Goal: Task Accomplishment & Management: Complete application form

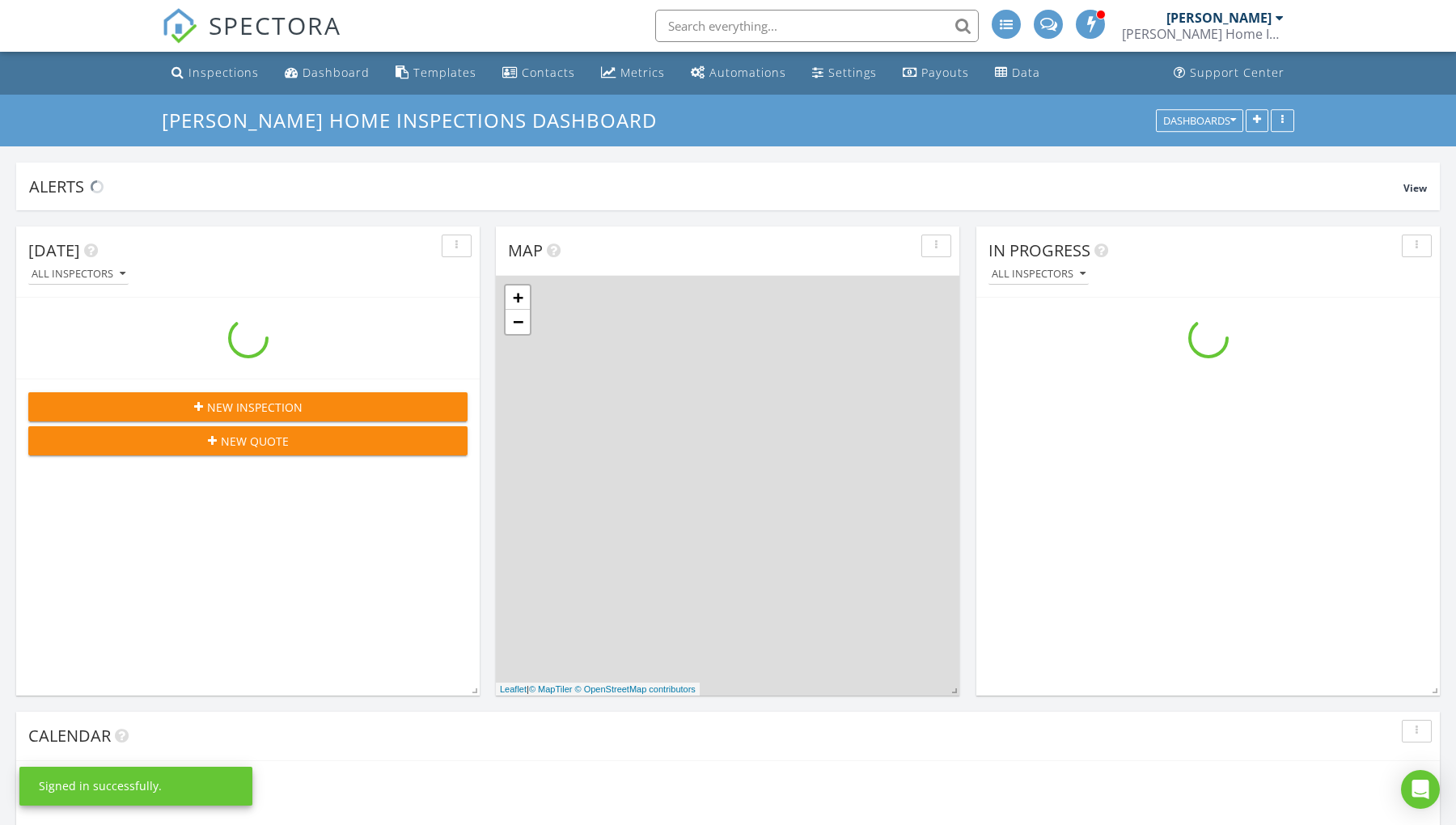
scroll to position [2027, 1485]
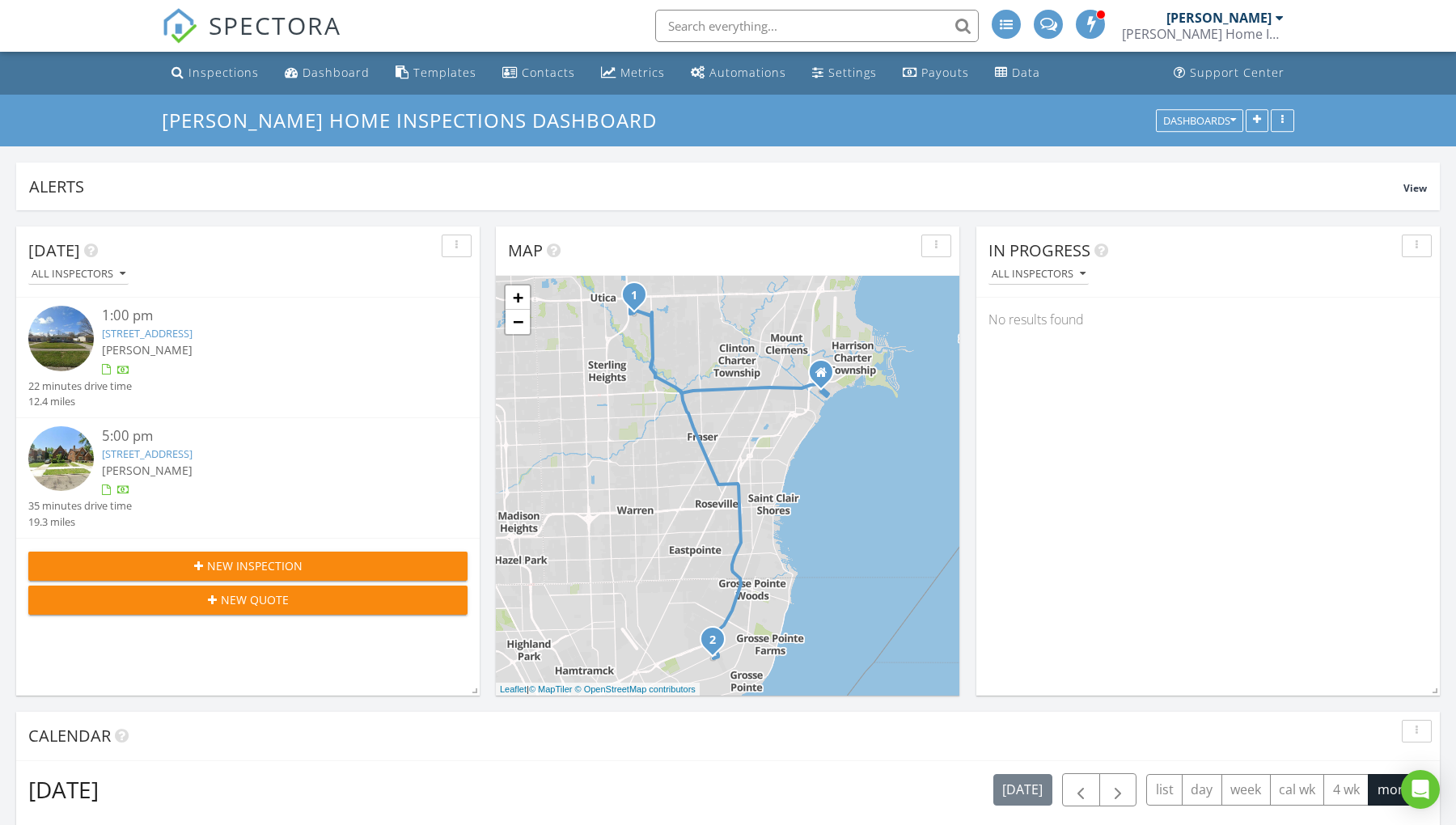
click at [278, 561] on span "New Inspection" at bounding box center [254, 565] width 96 height 17
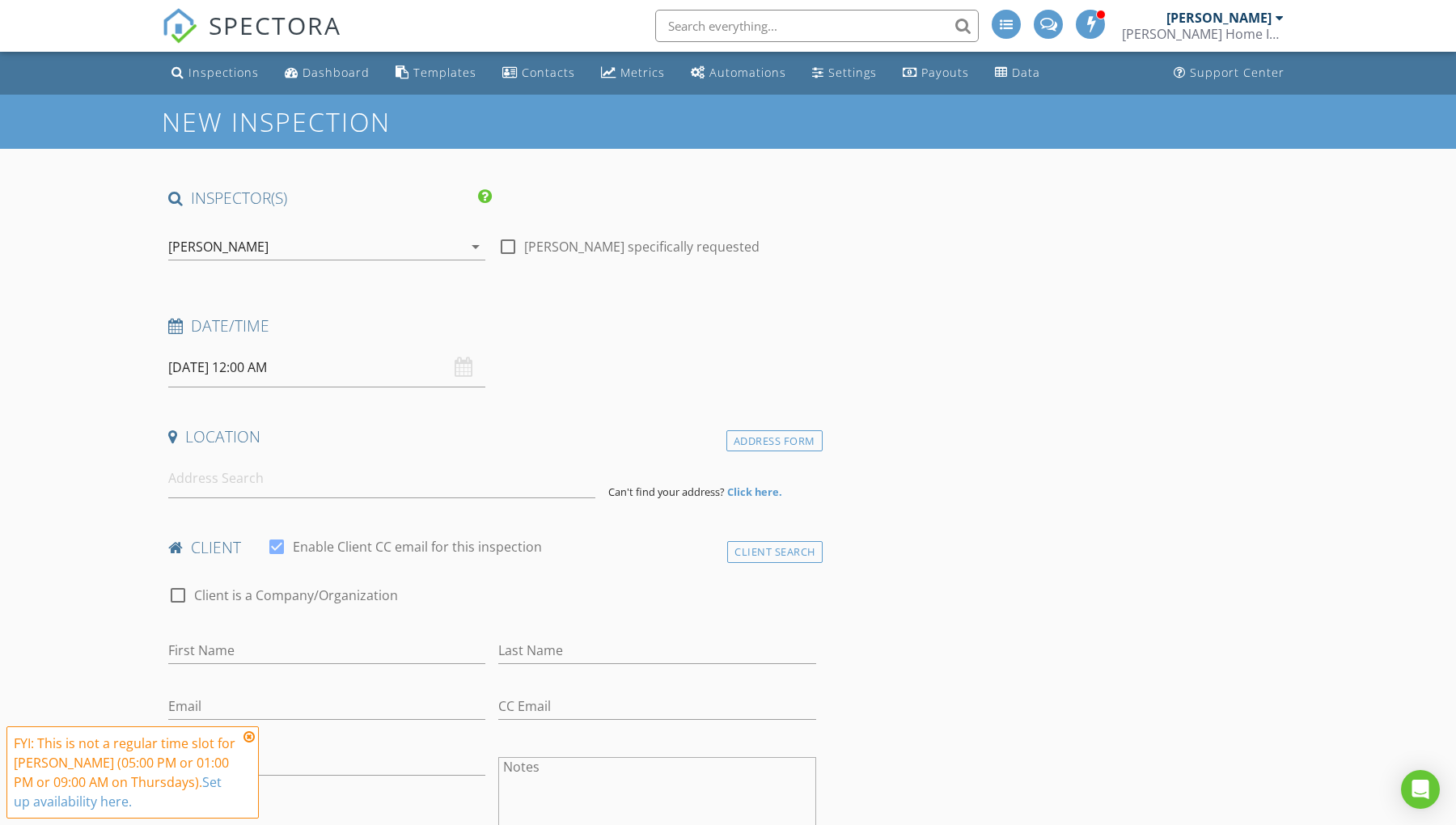
click at [457, 371] on div "08/28/2025 12:00 AM" at bounding box center [327, 368] width 317 height 39
click at [298, 368] on input "08/28/2025 12:00 AM" at bounding box center [327, 368] width 317 height 39
type input "08/29/2025 12:00 AM"
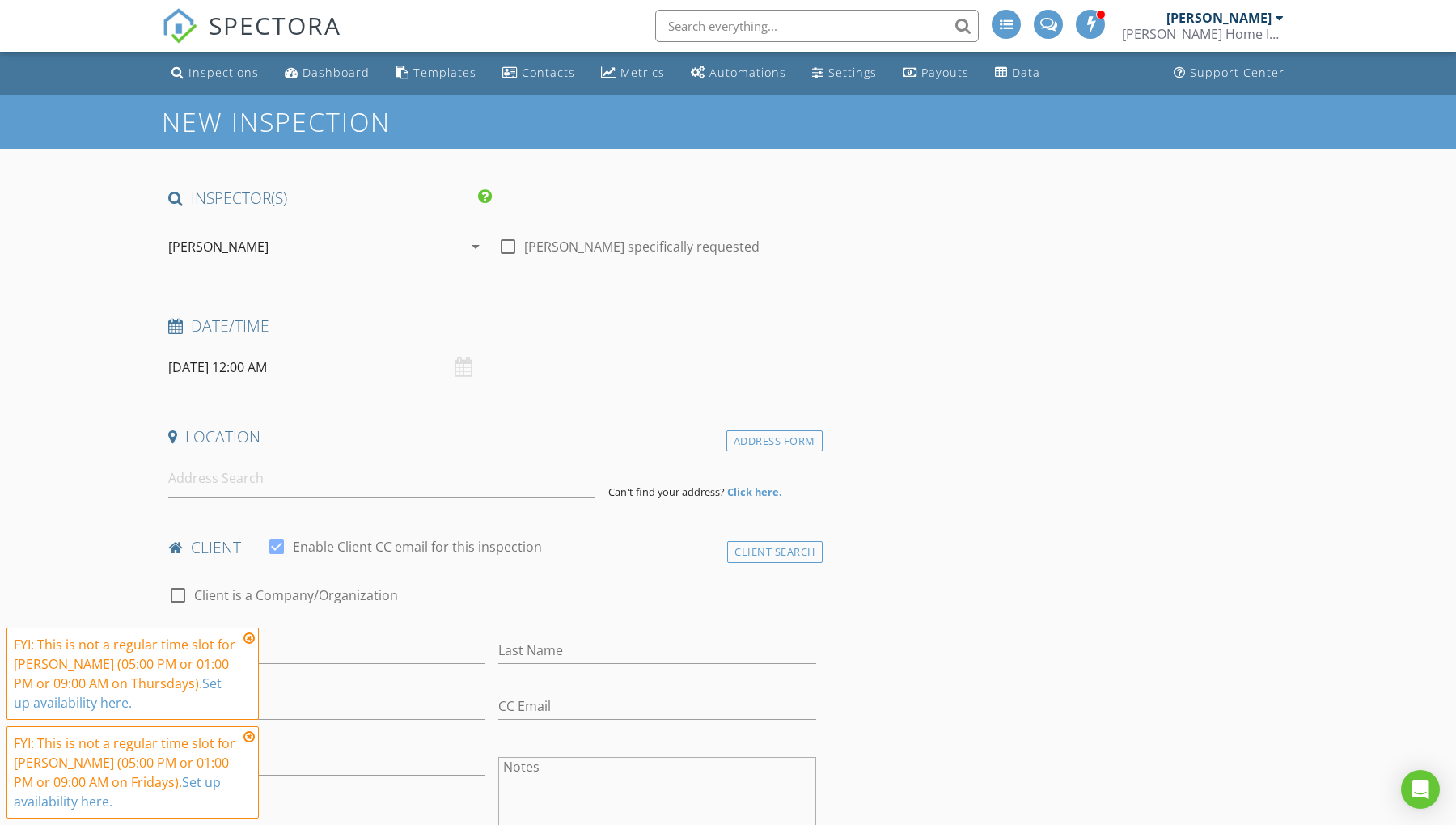
click at [245, 640] on icon at bounding box center [248, 638] width 11 height 13
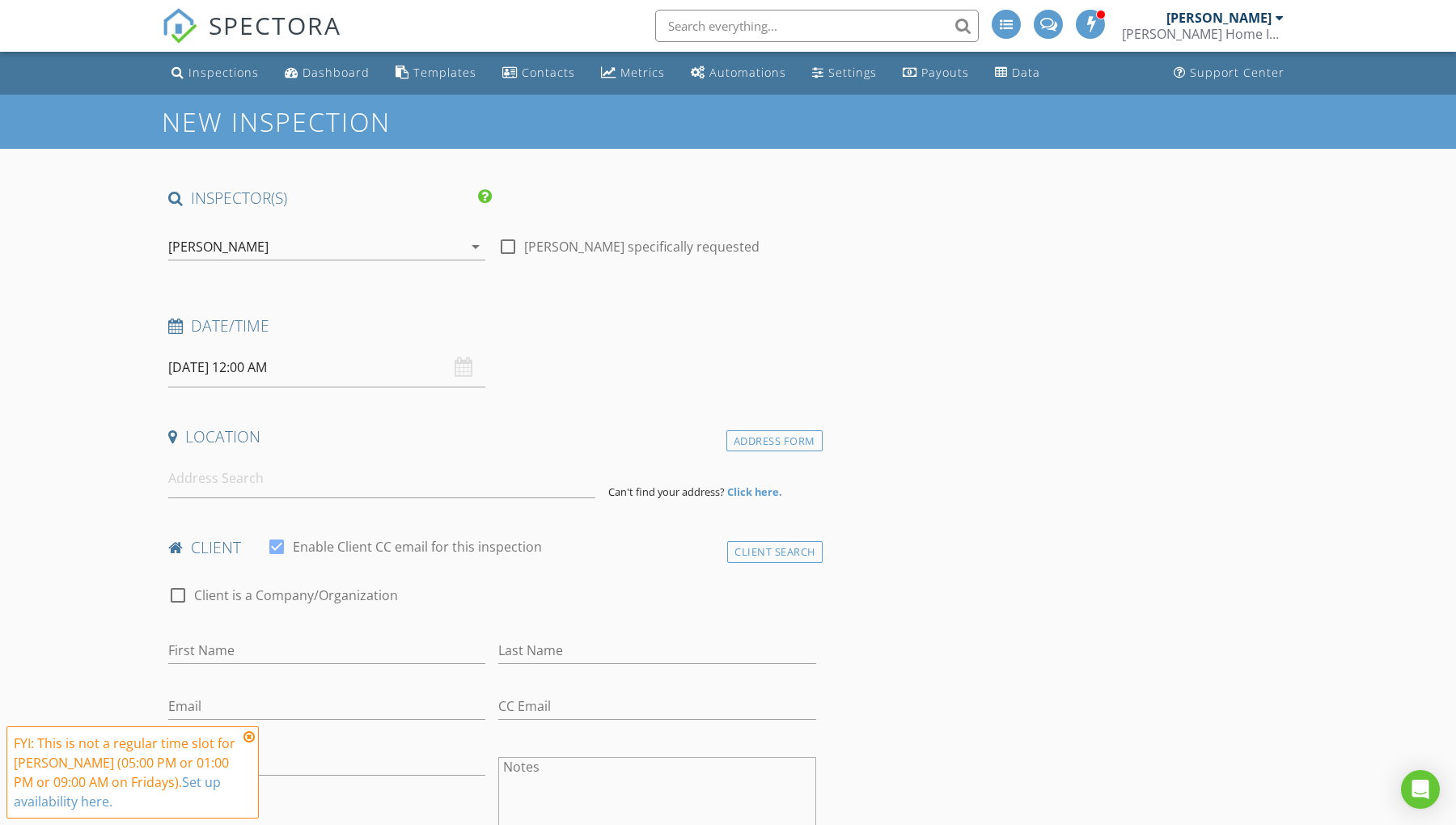
click at [246, 737] on icon at bounding box center [248, 736] width 11 height 13
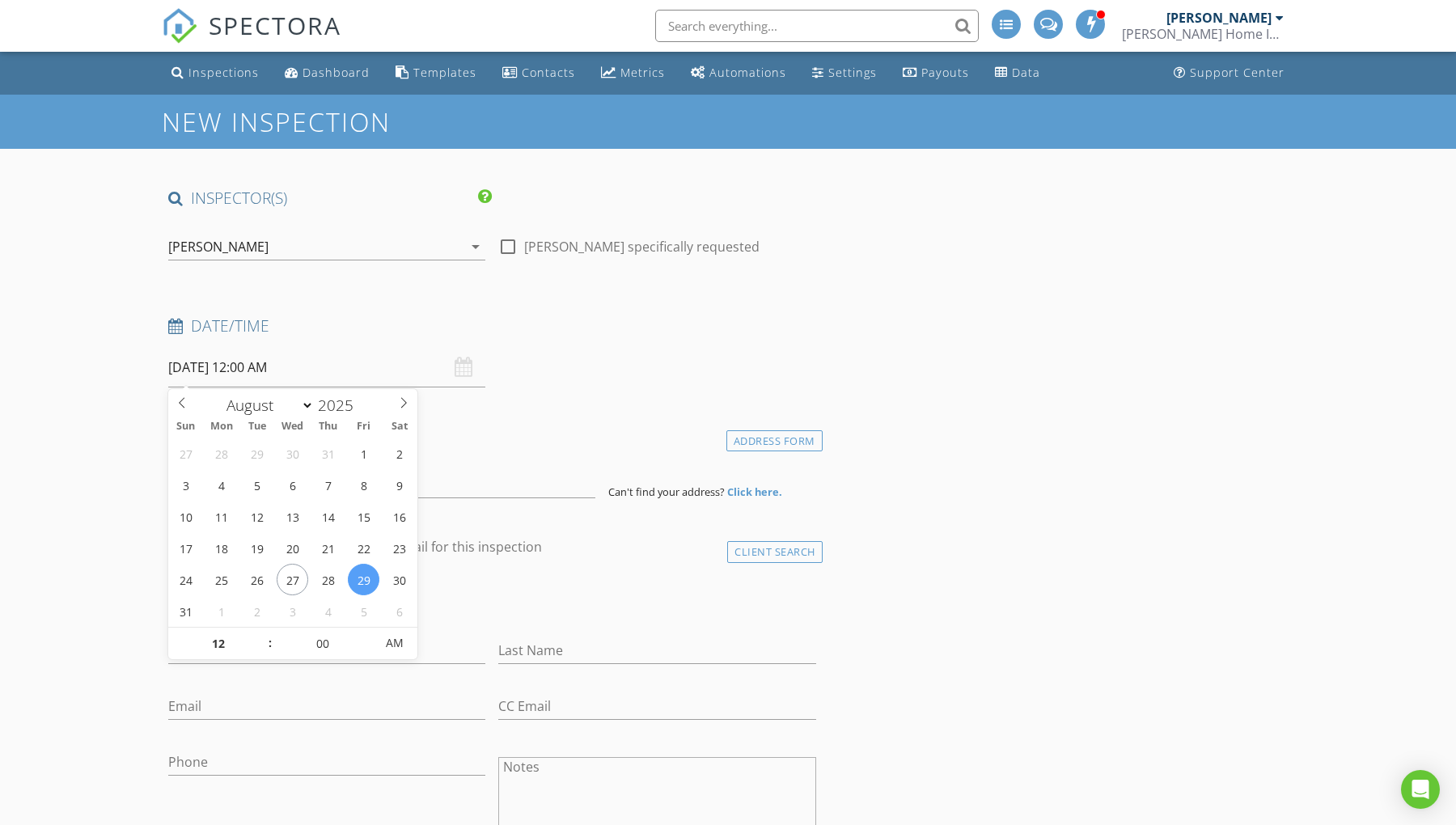
click at [285, 369] on input "08/29/2025 12:00 AM" at bounding box center [327, 368] width 317 height 39
type input "11"
type input "08/29/2025 11:00 PM"
click at [263, 653] on span at bounding box center [261, 652] width 11 height 16
type input "10"
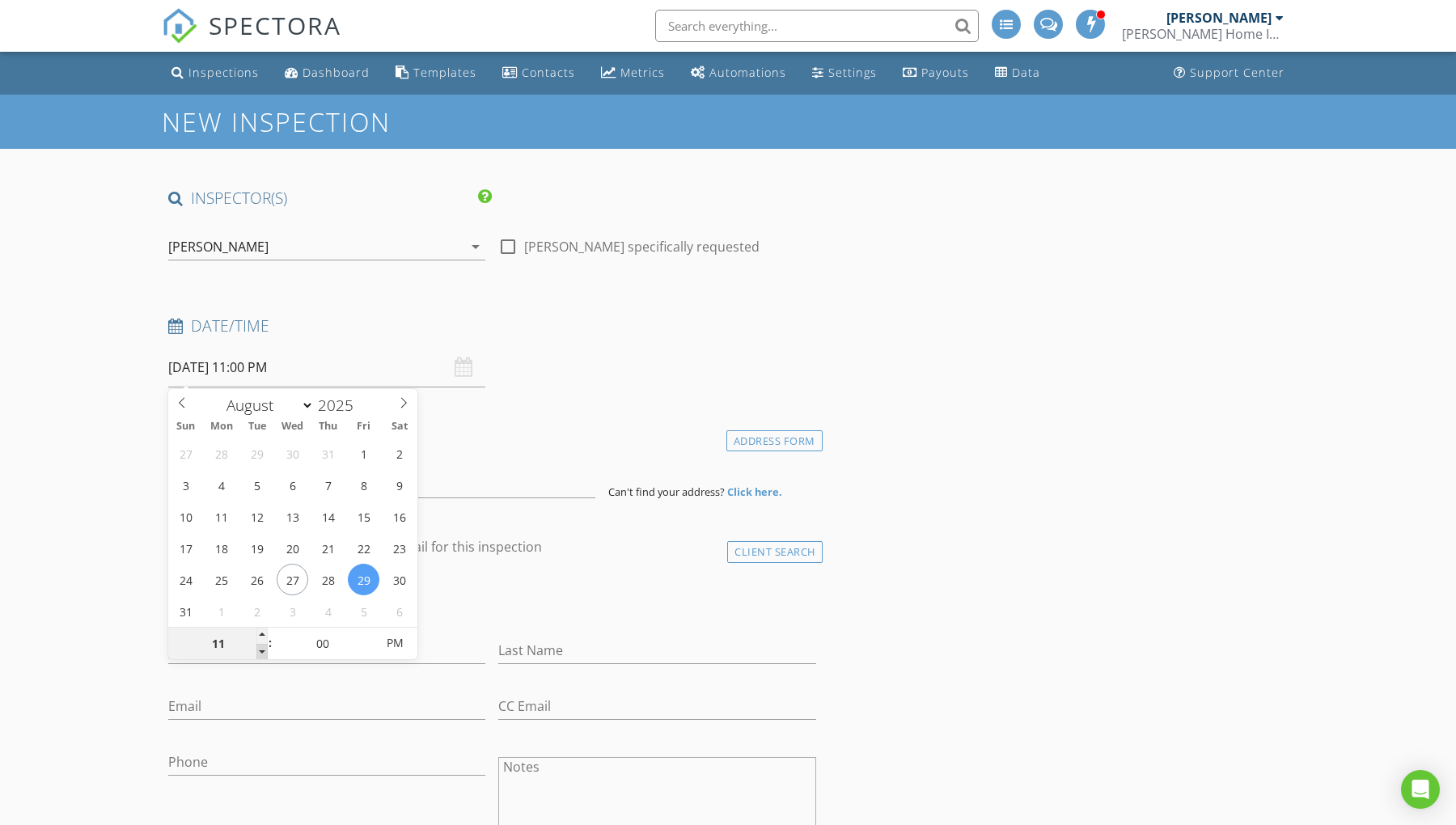
type input "08/29/2025 10:00 PM"
click at [263, 653] on span at bounding box center [261, 652] width 11 height 16
type input "09"
type input "08/29/2025 9:00 PM"
click at [263, 653] on span at bounding box center [261, 652] width 11 height 16
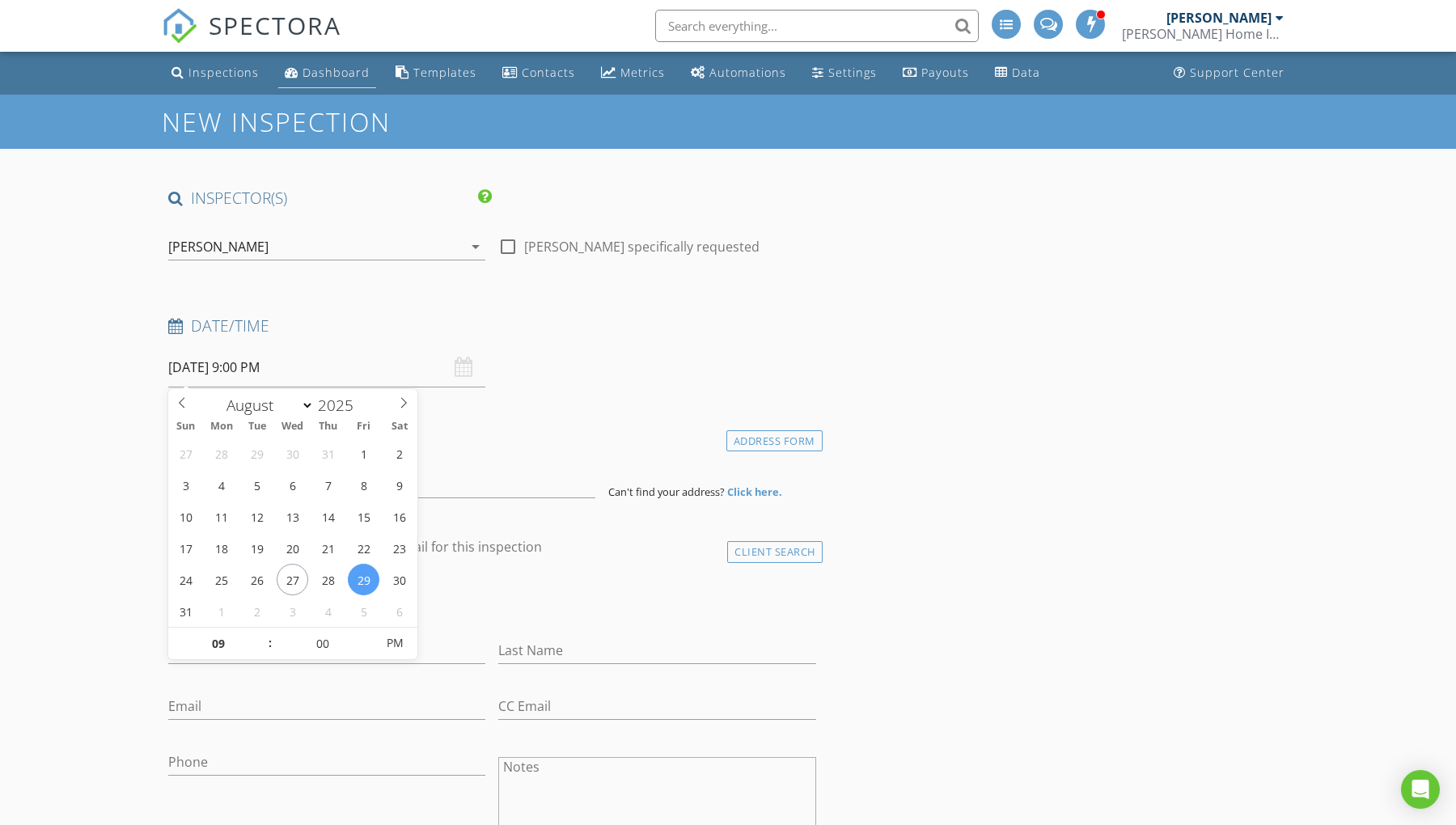
click at [318, 73] on div "Dashboard" at bounding box center [336, 73] width 67 height 16
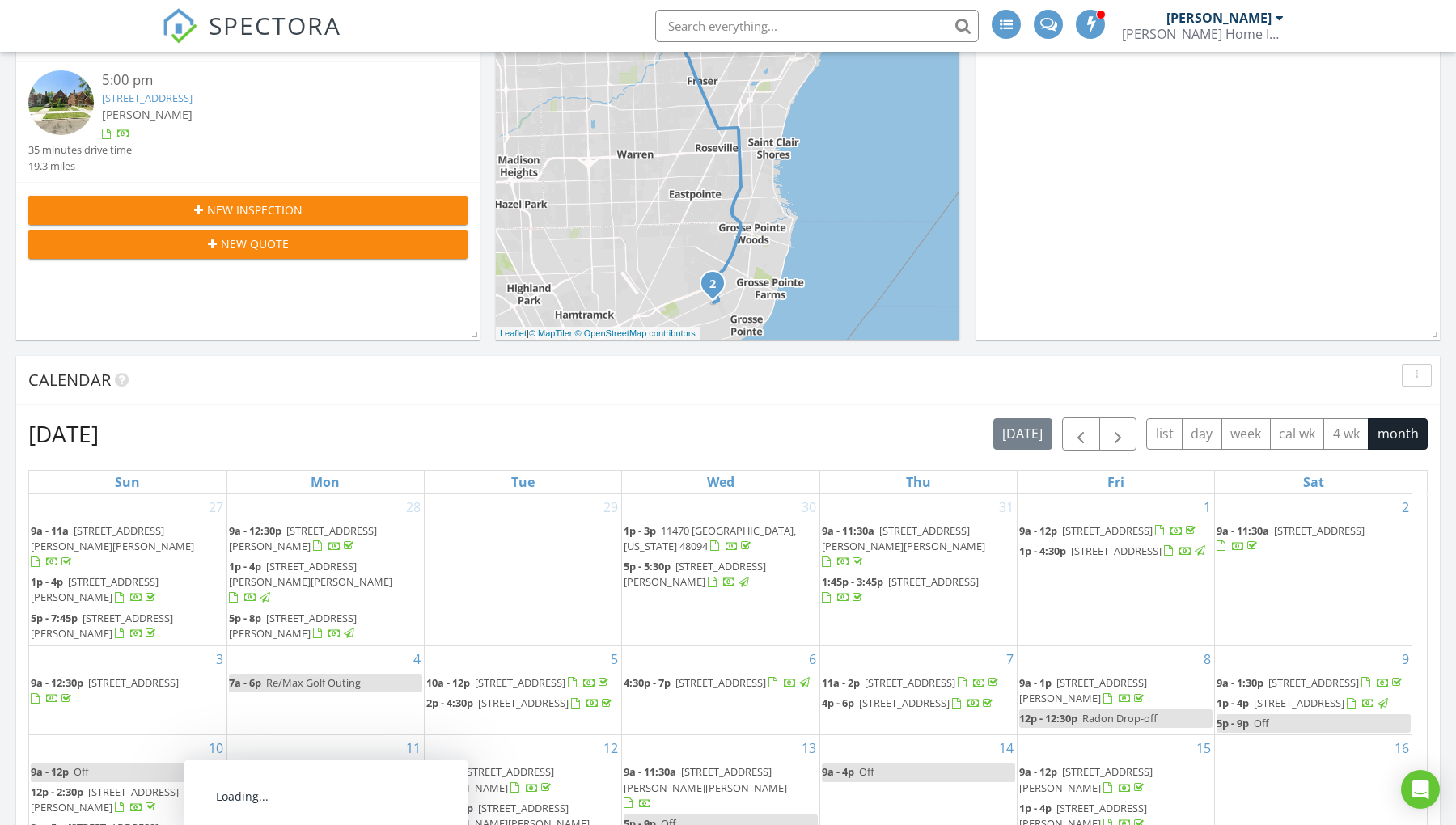
scroll to position [182, 0]
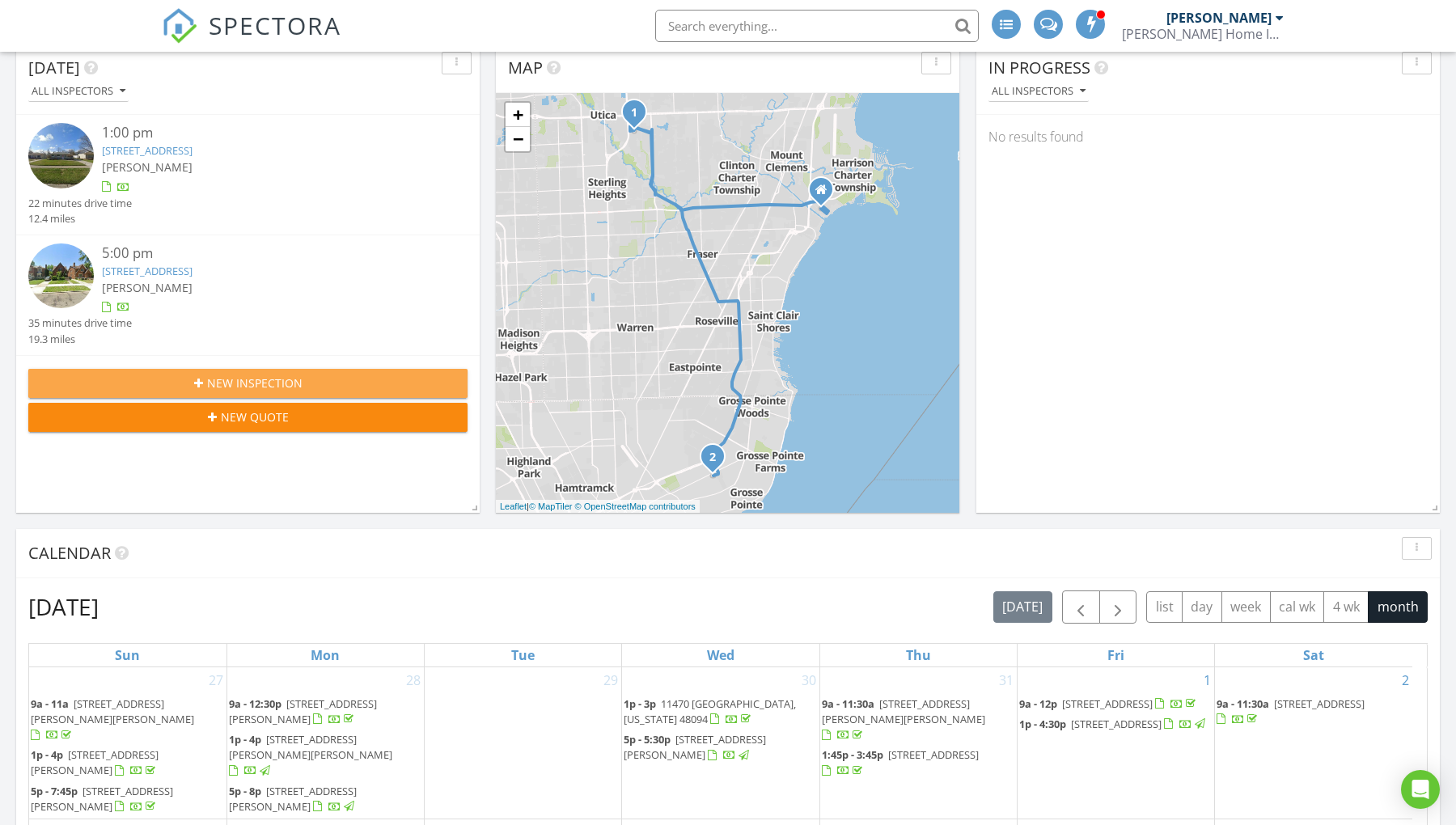
click at [263, 391] on button "New Inspection" at bounding box center [248, 383] width 440 height 30
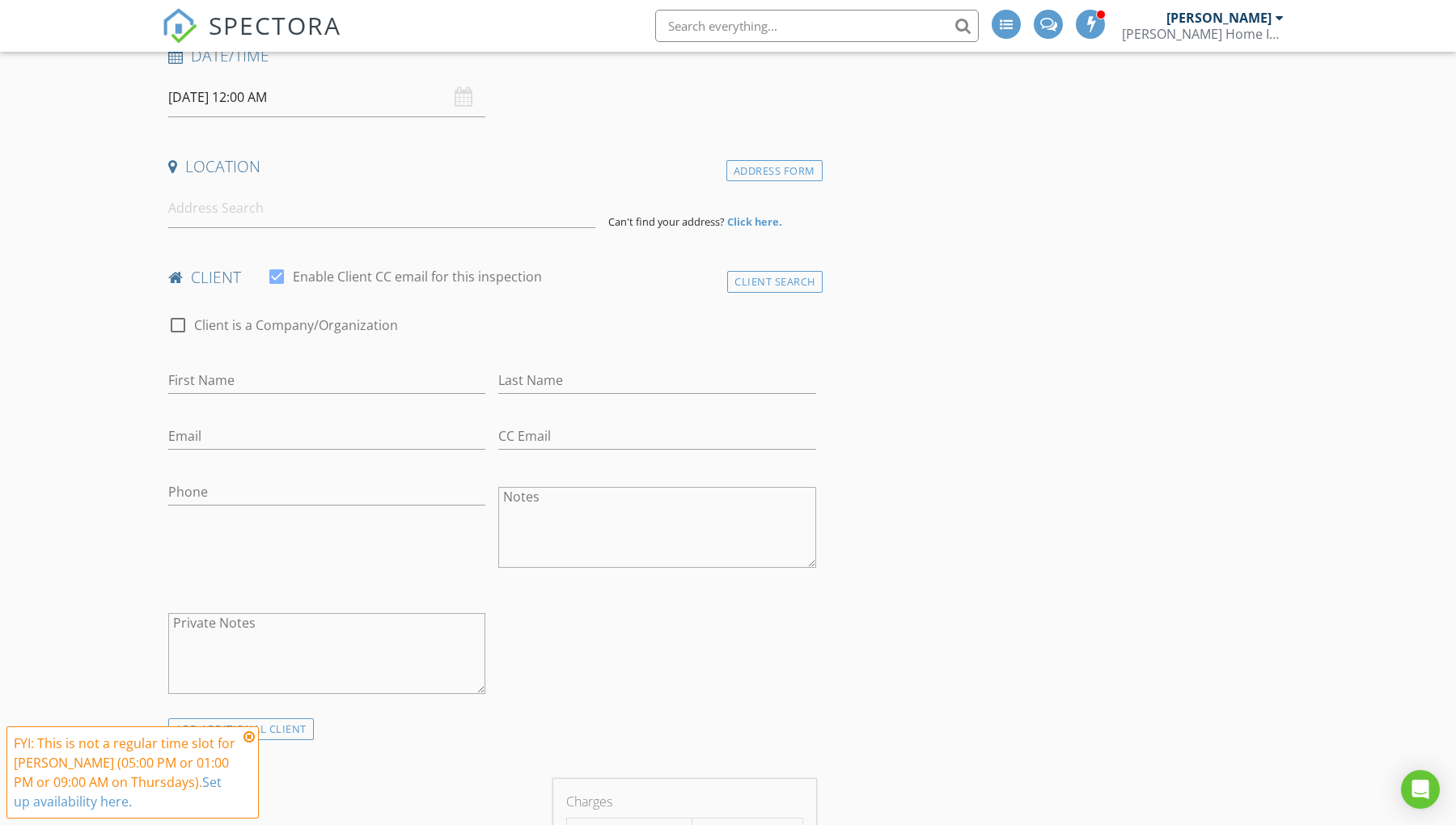
scroll to position [269, 0]
click at [287, 221] on input at bounding box center [381, 209] width 427 height 39
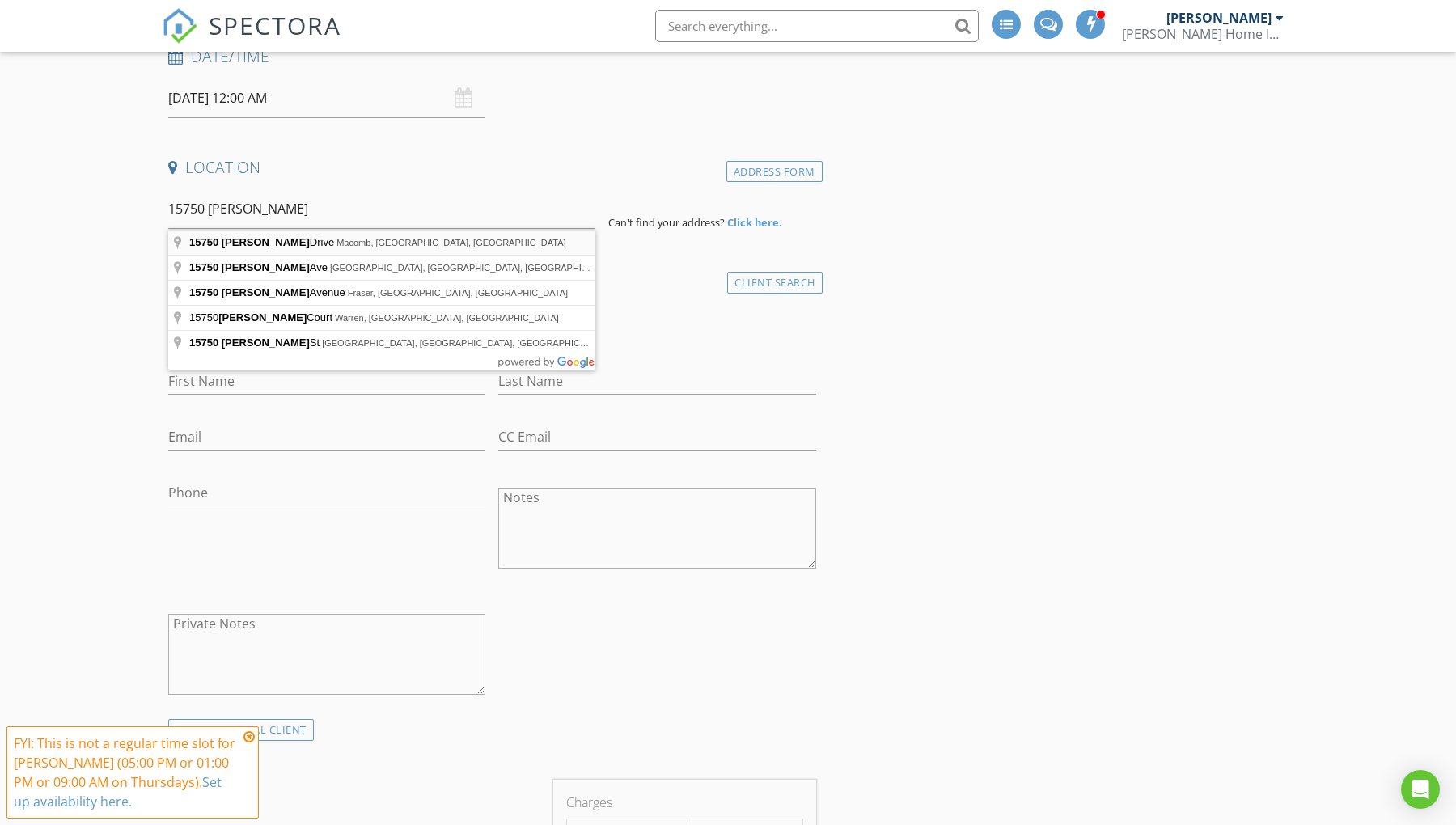
type input "15750 Lamont Drive, Macomb, MI, USA"
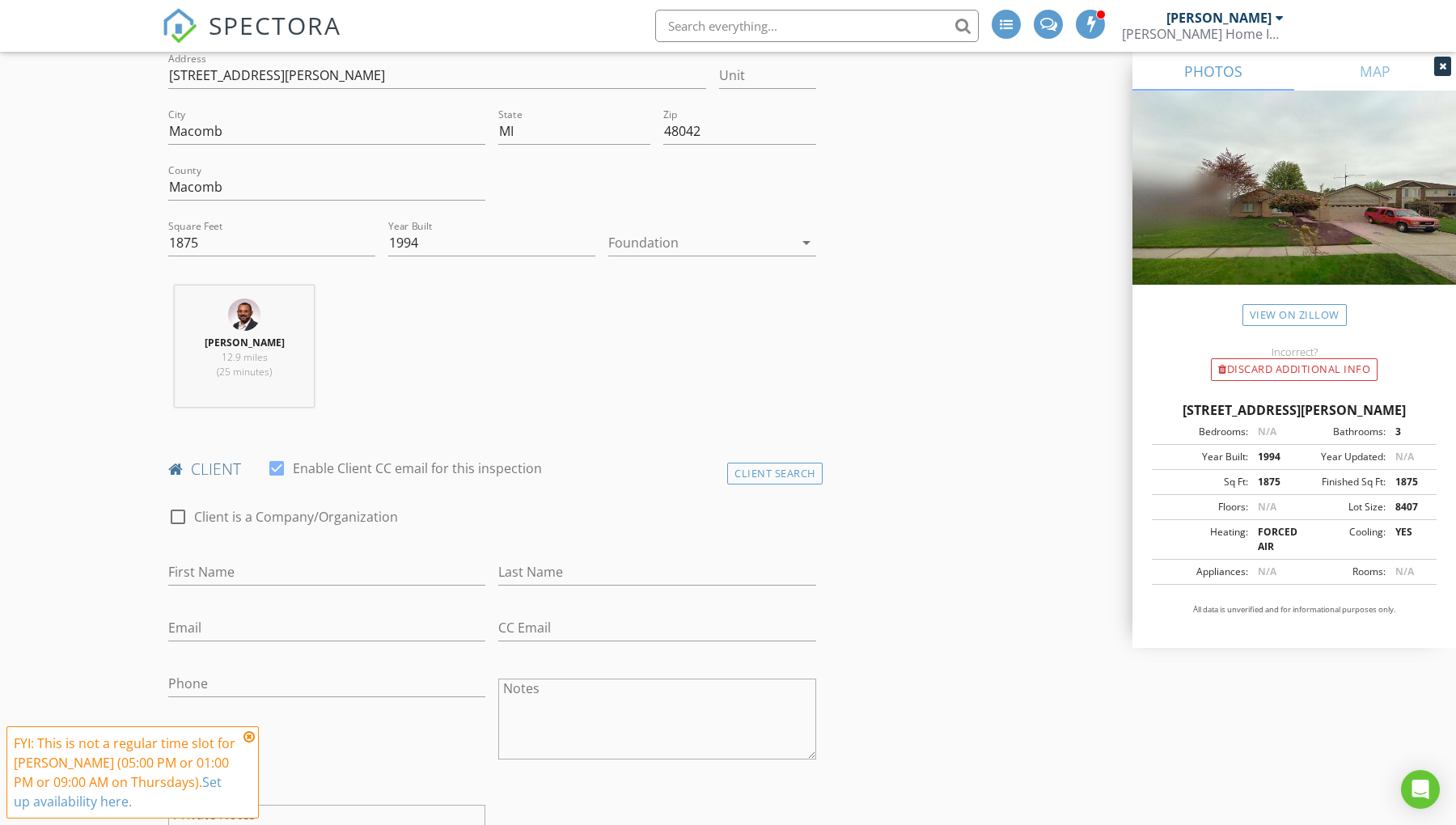
scroll to position [448, 0]
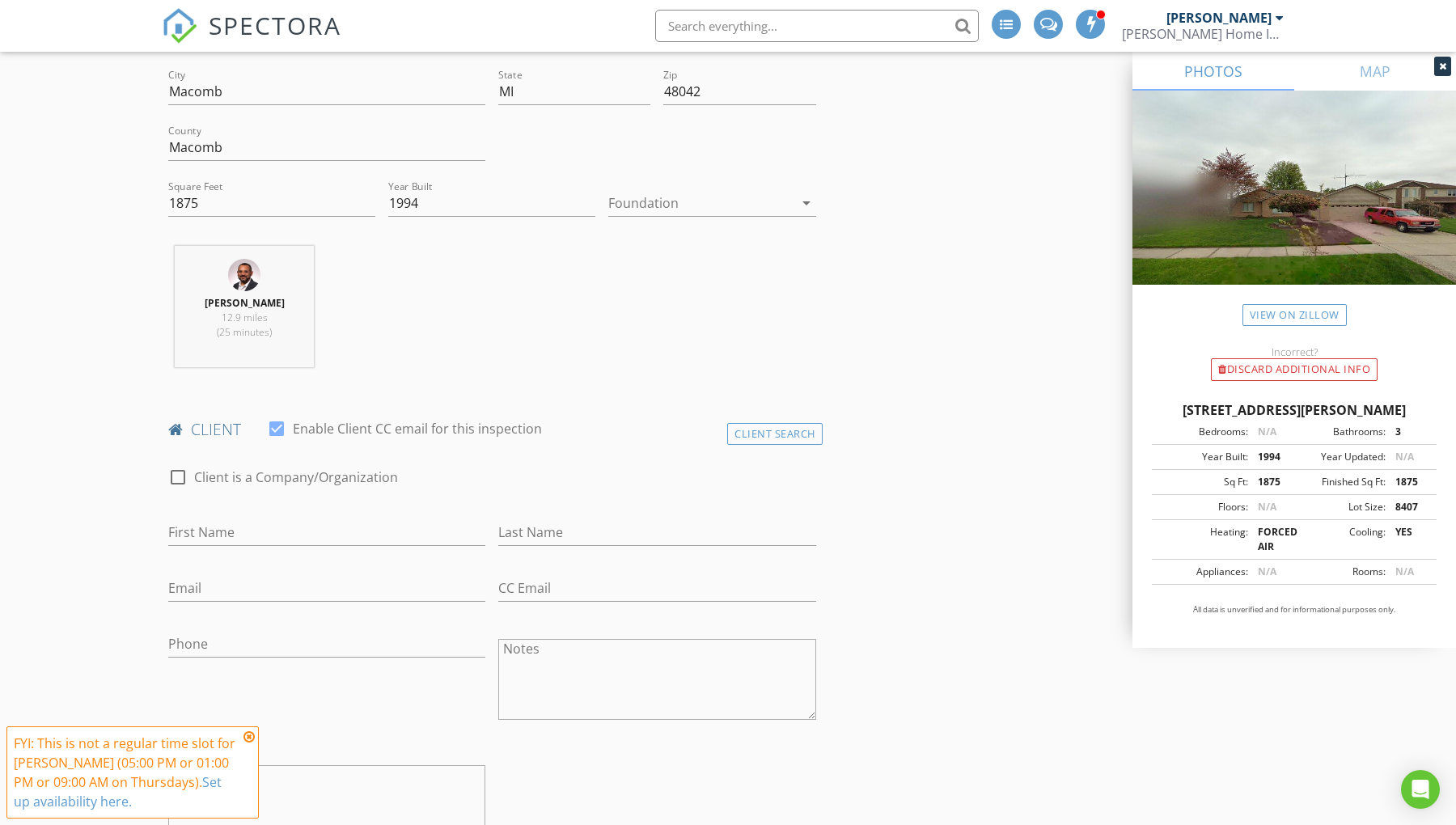
click at [746, 205] on div at bounding box center [700, 203] width 184 height 26
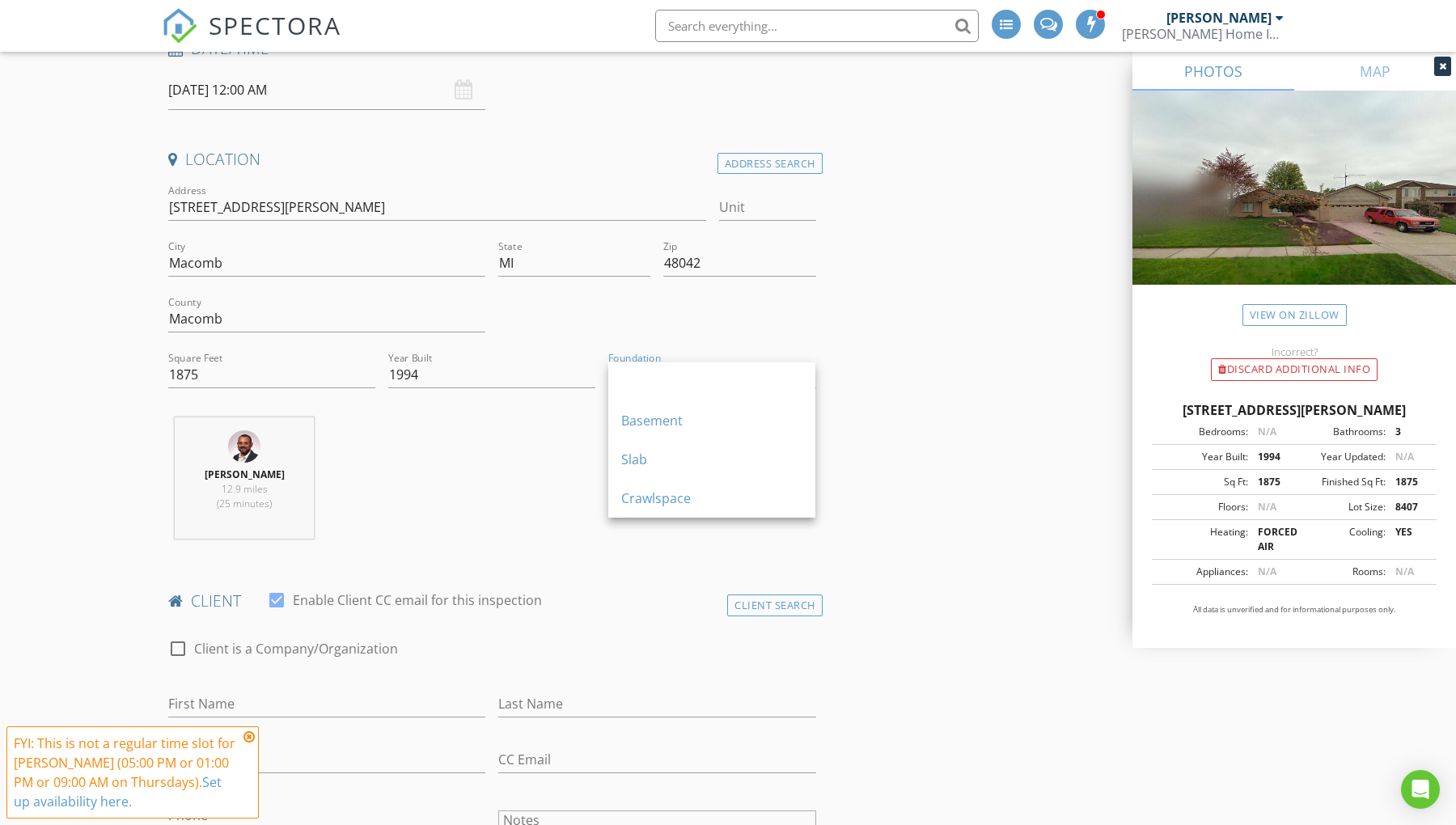
scroll to position [269, 0]
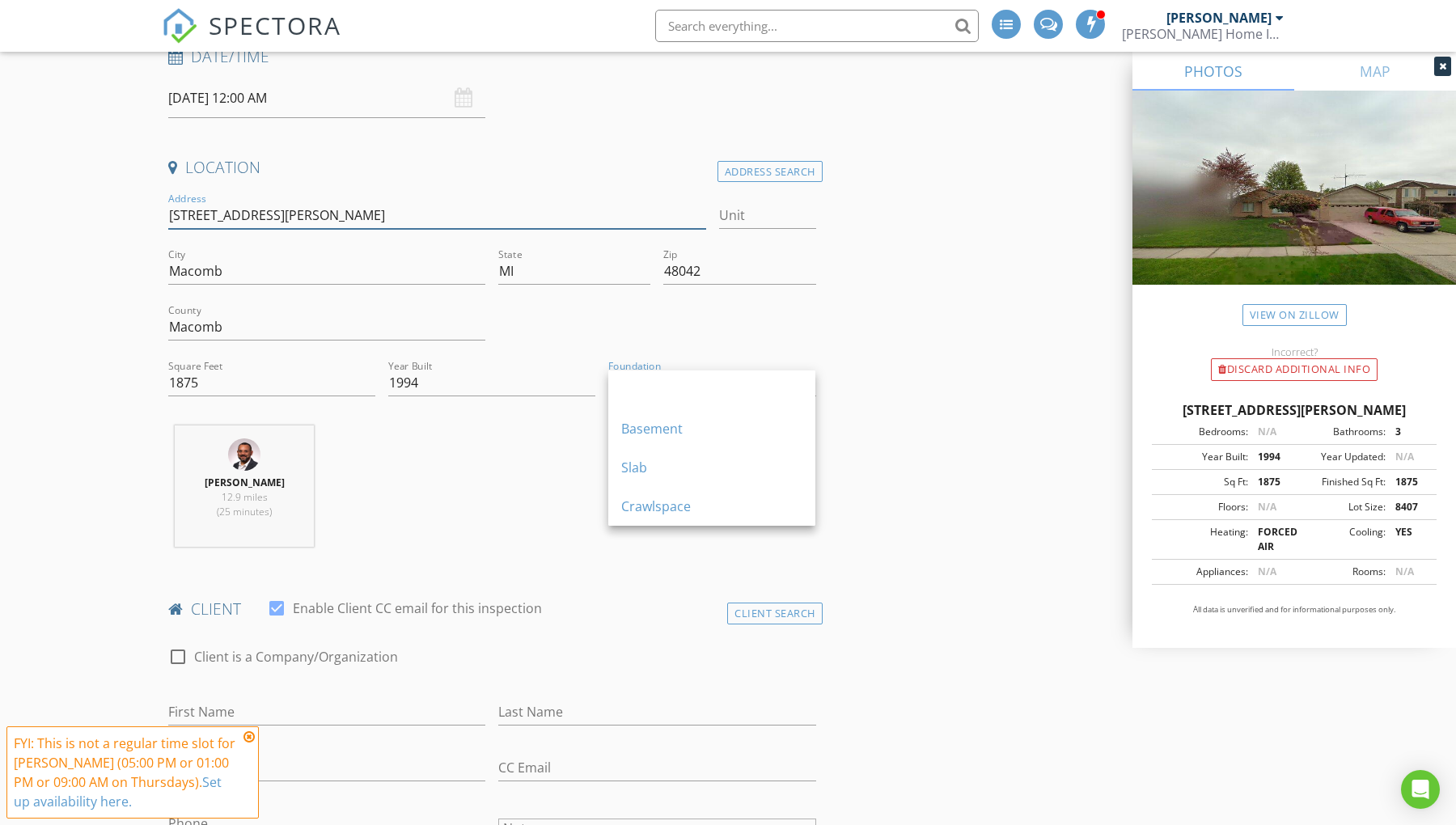
drag, startPoint x: 308, startPoint y: 207, endPoint x: 143, endPoint y: 202, distance: 165.1
type input "1875"
type input "1994"
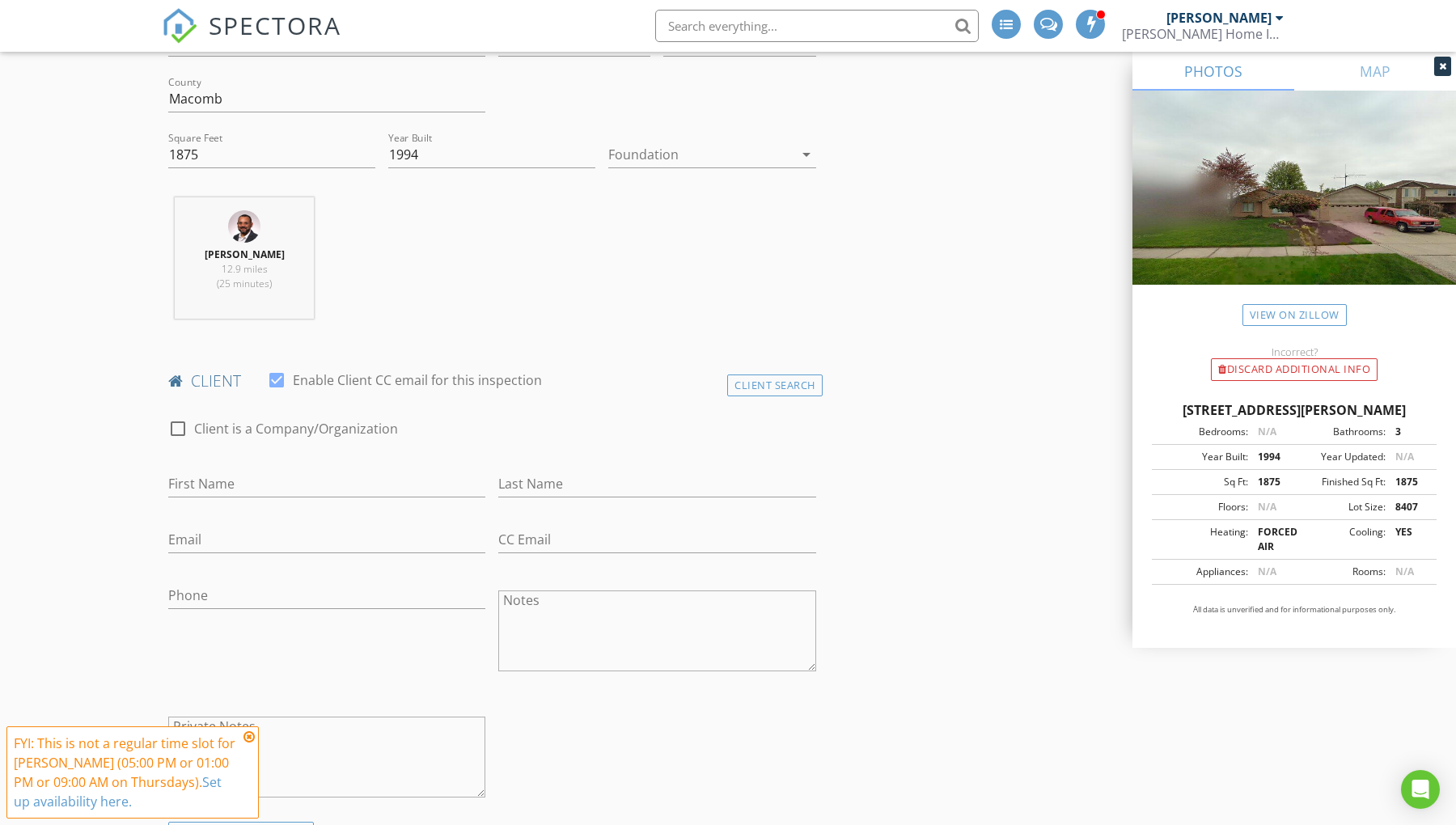
scroll to position [539, 0]
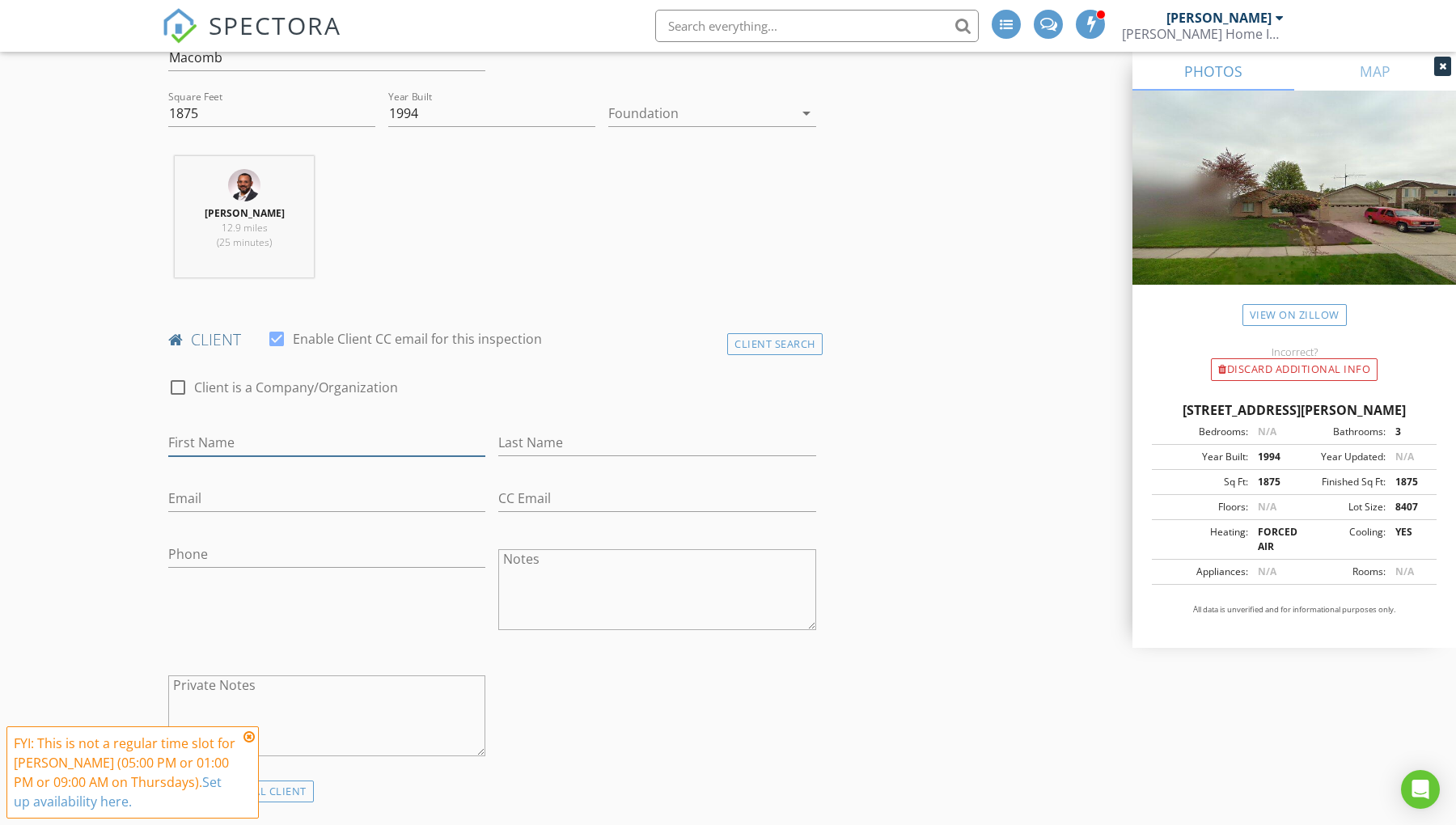
click at [304, 451] on input "First Name" at bounding box center [327, 443] width 317 height 27
click at [211, 430] on input "First Name" at bounding box center [327, 443] width 317 height 27
type input "Raid"
type input "[PERSON_NAME]"
click at [217, 510] on input "Email" at bounding box center [327, 498] width 317 height 27
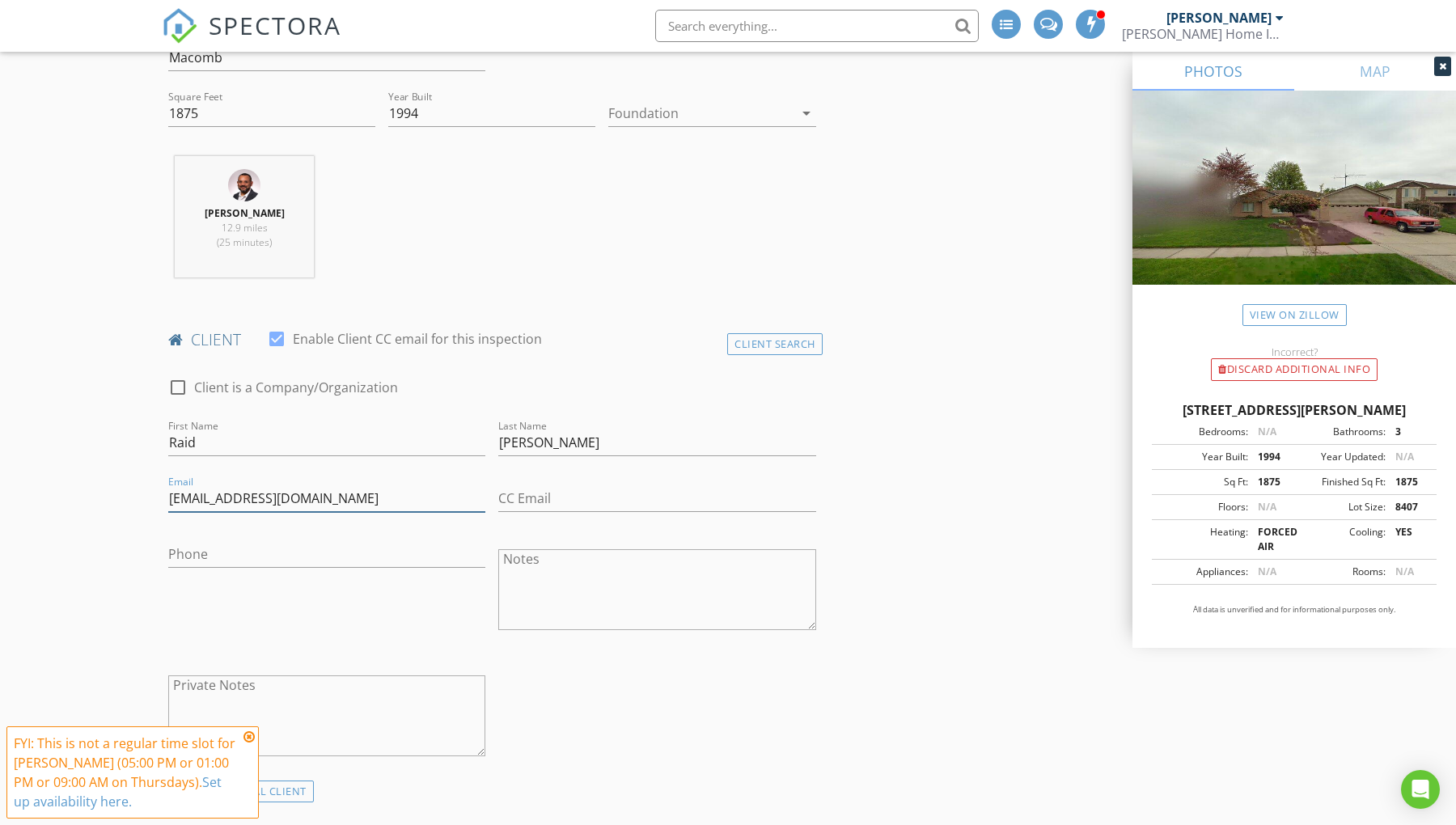
type input "Raid1975_1@yahoo.com"
click at [246, 559] on input "Phone" at bounding box center [327, 554] width 317 height 27
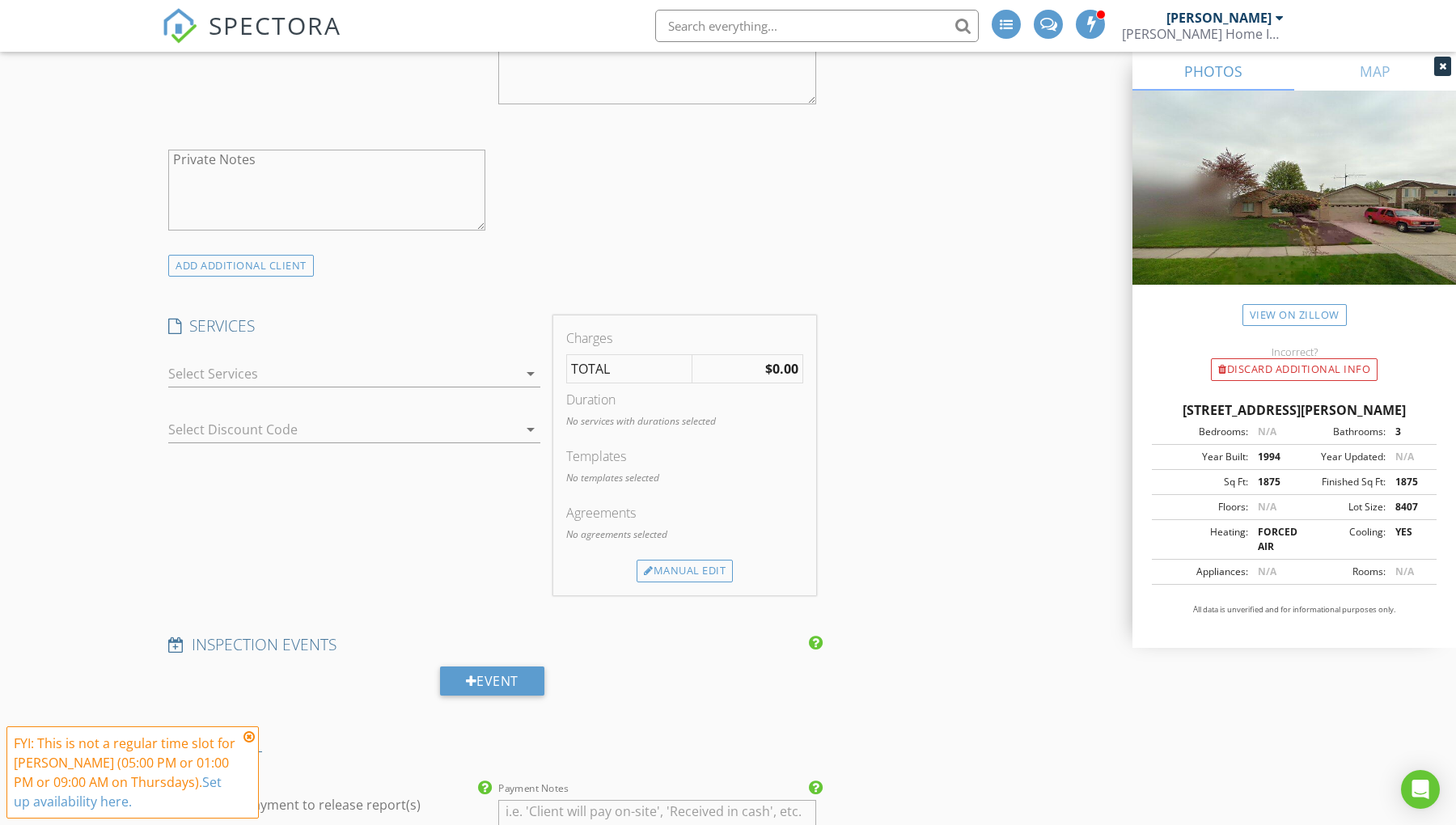
scroll to position [1078, 0]
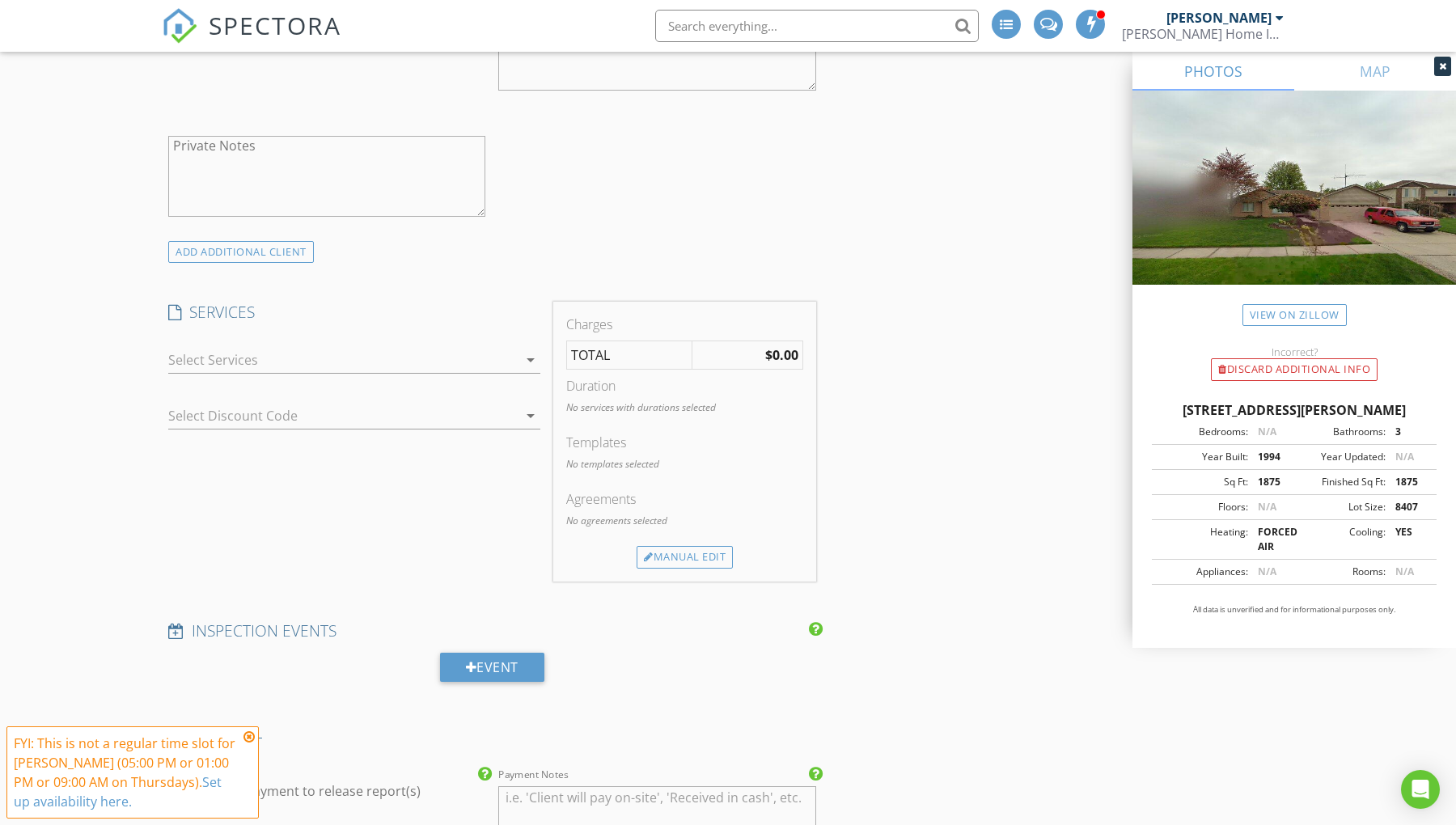
type input "[PHONE_NUMBER]"
click at [528, 359] on icon "arrow_drop_down" at bounding box center [530, 360] width 20 height 20
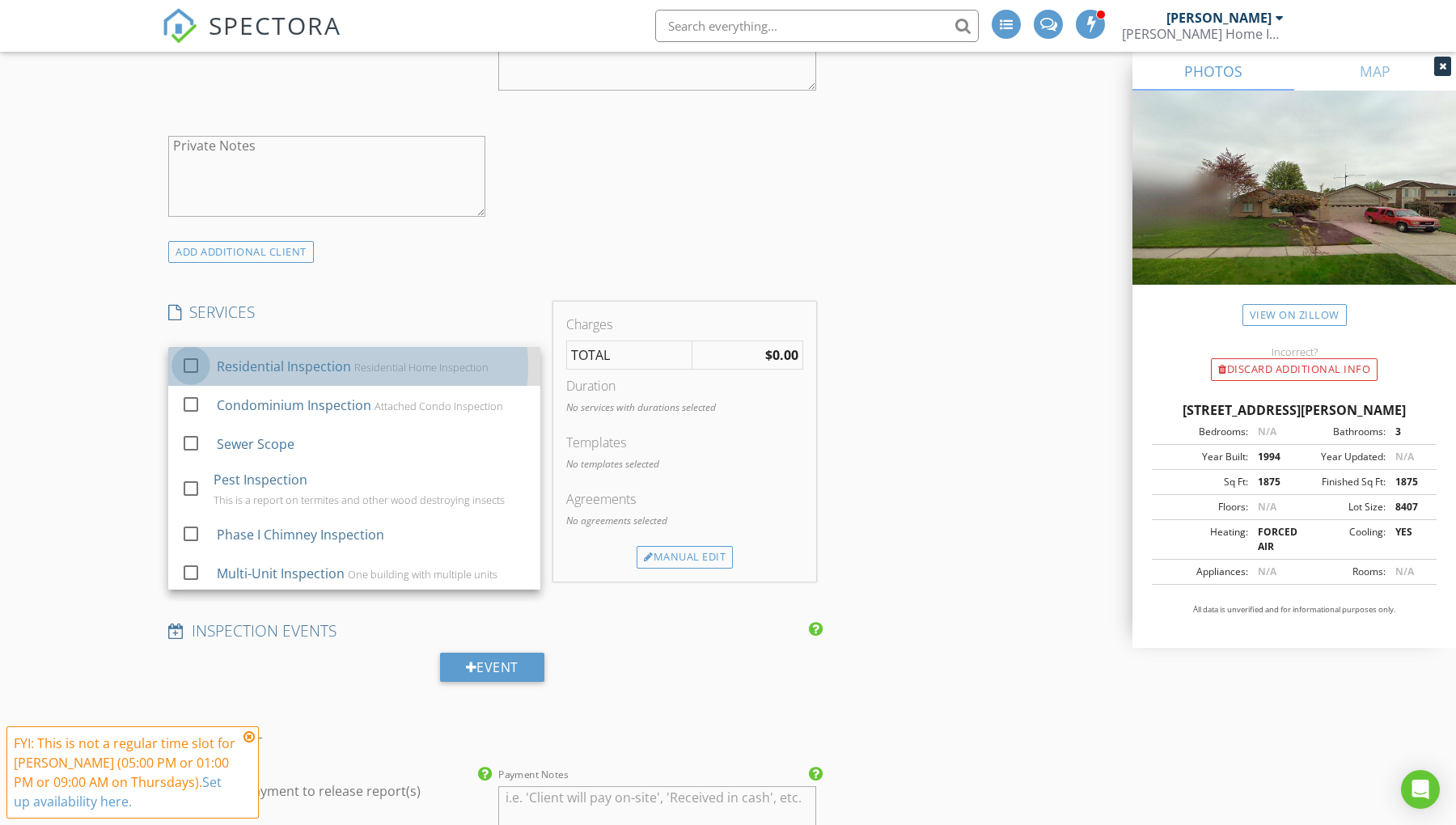
click at [191, 368] on div at bounding box center [191, 366] width 28 height 28
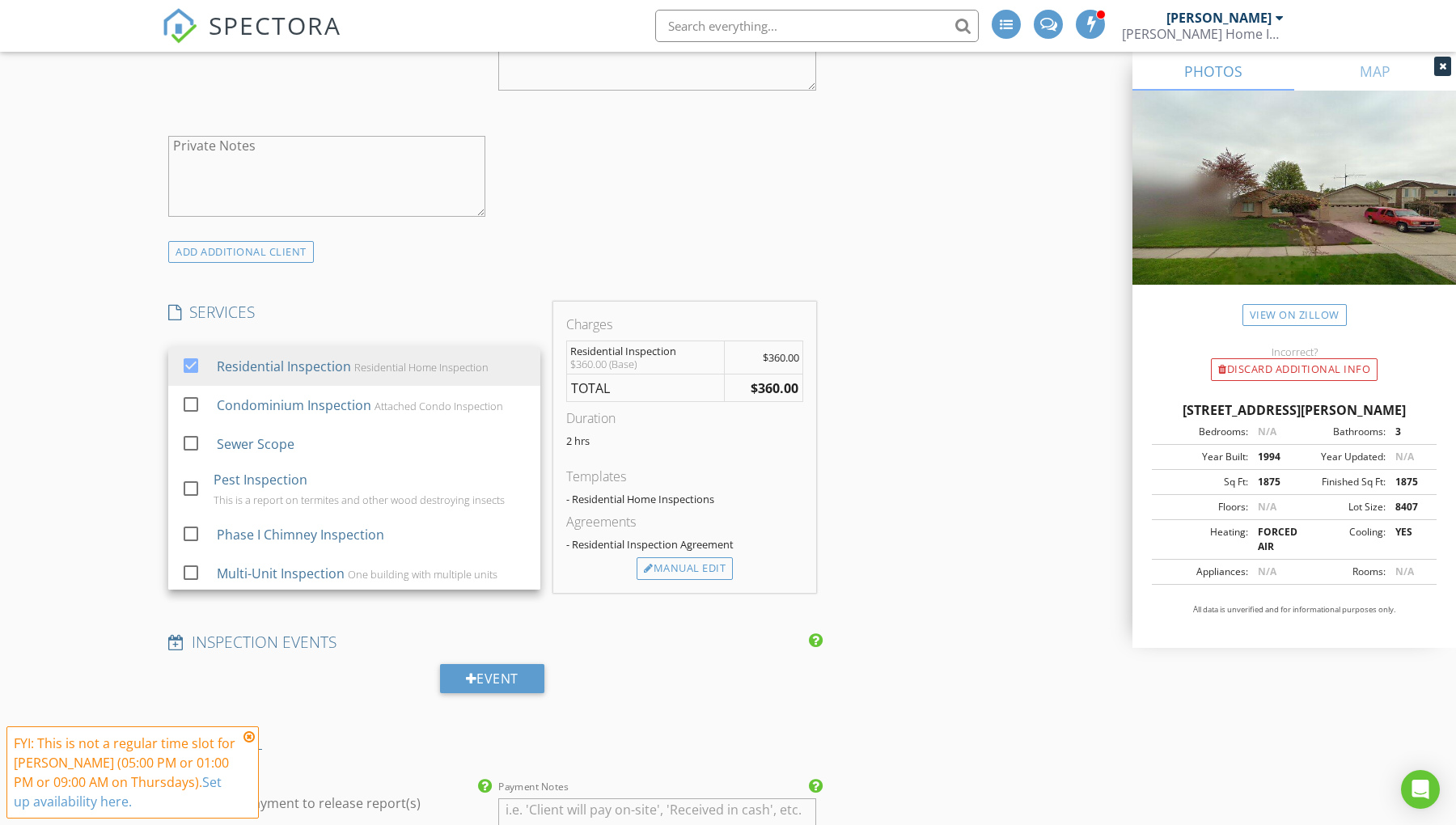
click at [430, 294] on div "INSPECTOR(S) check_box Jay Suarez PRIMARY Jay Suarez arrow_drop_down check_box_…" at bounding box center [492, 465] width 660 height 2713
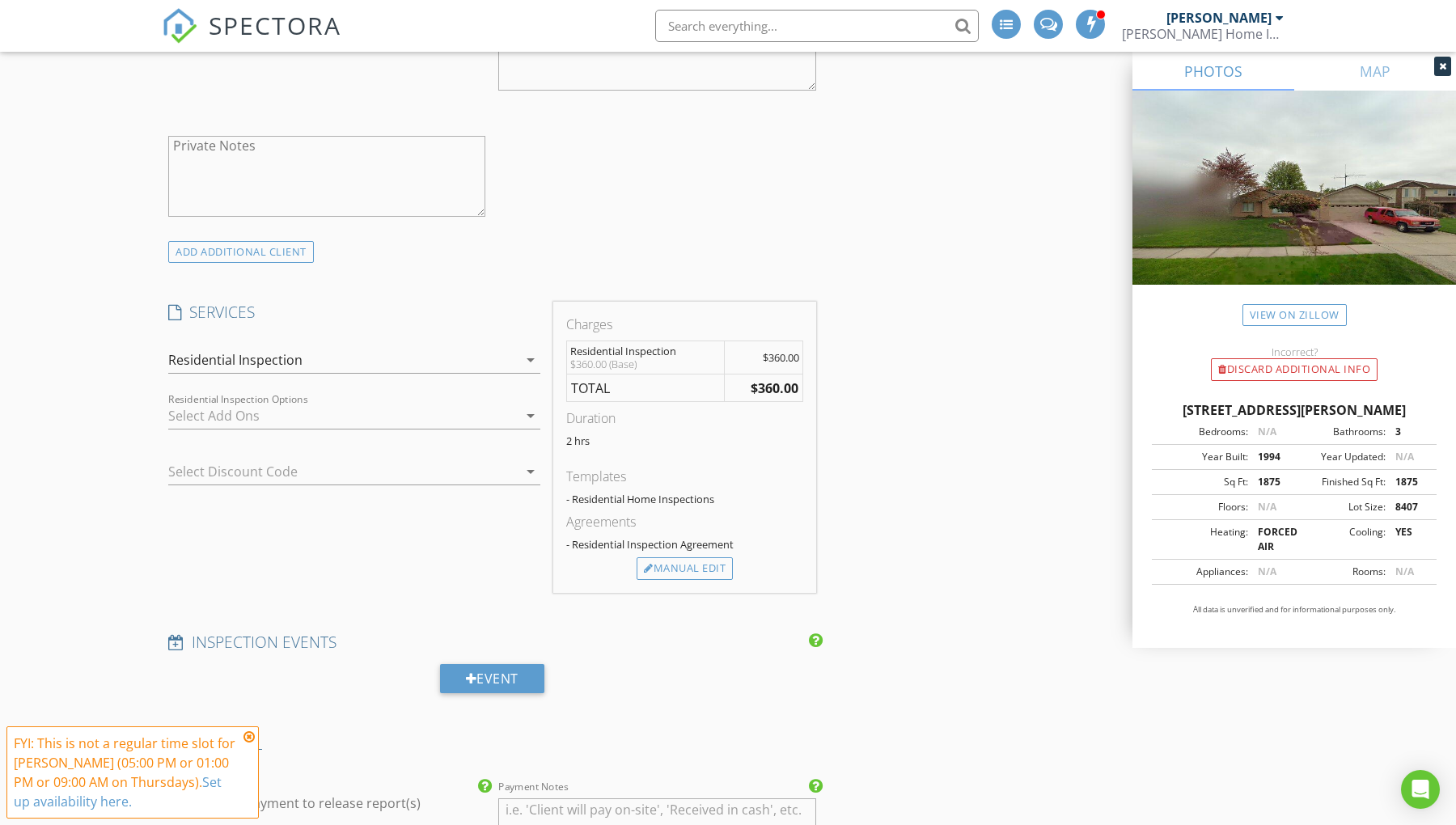
click at [528, 418] on icon "arrow_drop_down" at bounding box center [530, 416] width 20 height 20
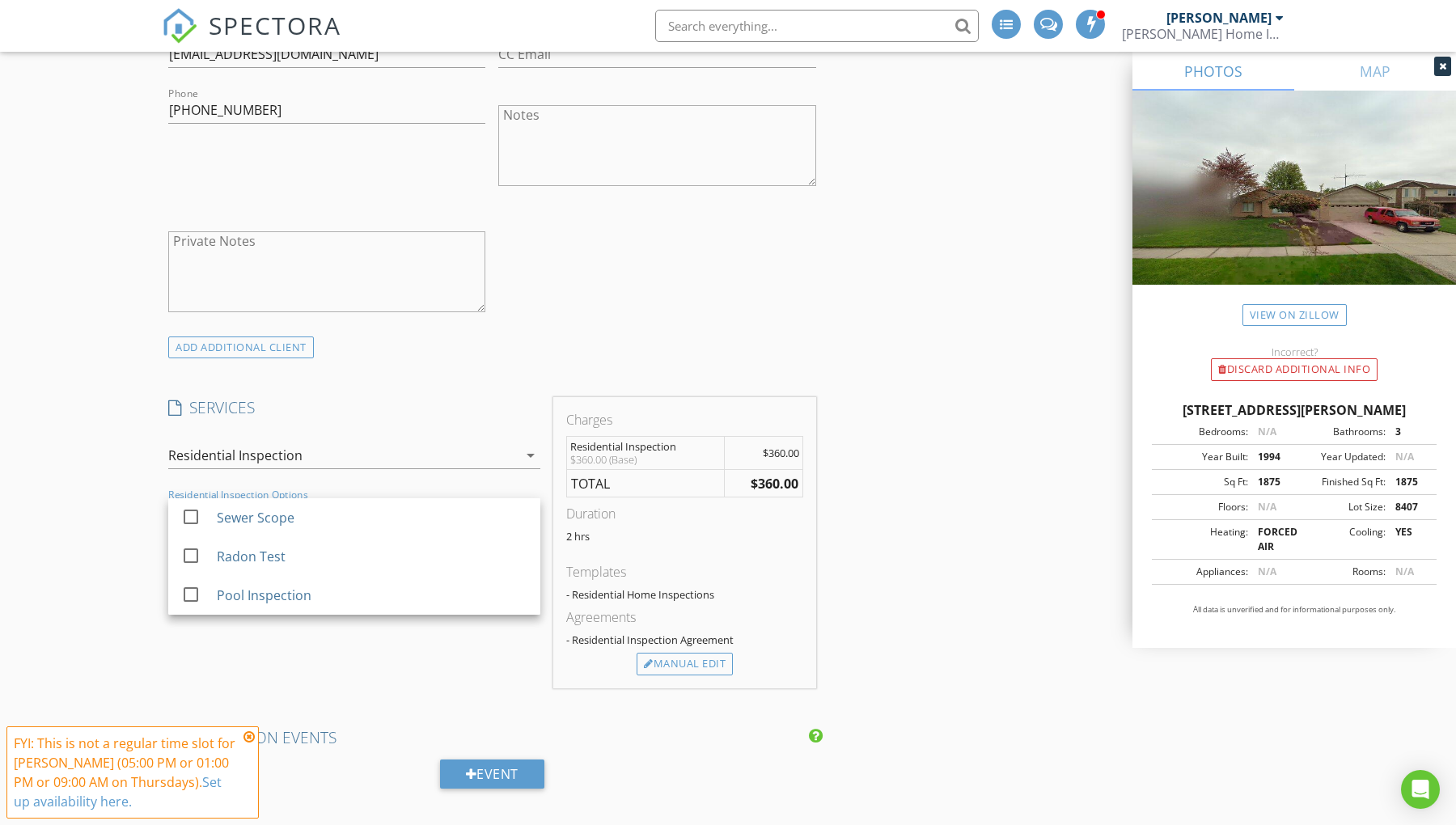
scroll to position [989, 0]
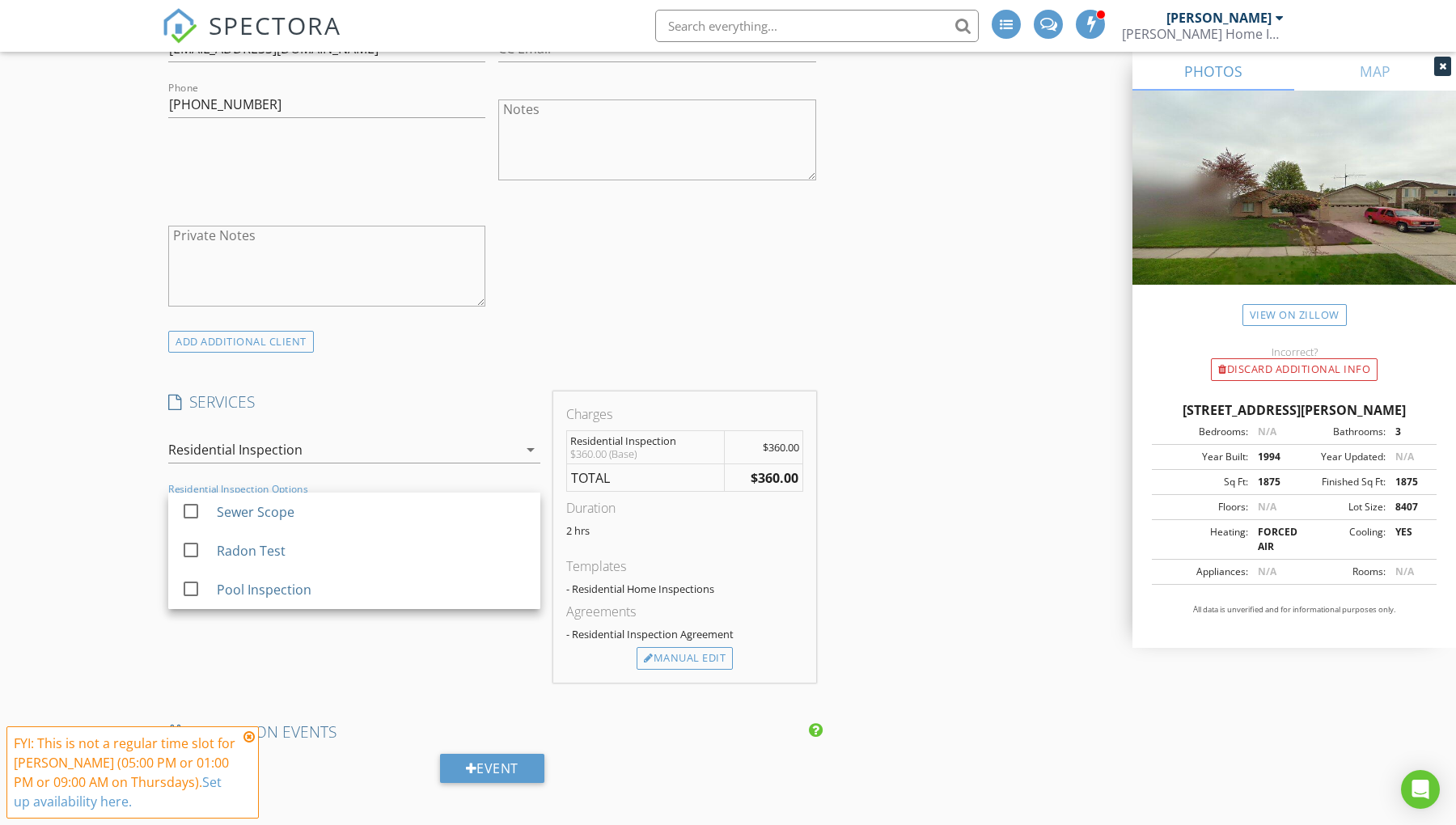
click at [391, 648] on div "SERVICES check_box Residential Inspection Residential Home Inspection check_box…" at bounding box center [354, 536] width 385 height 291
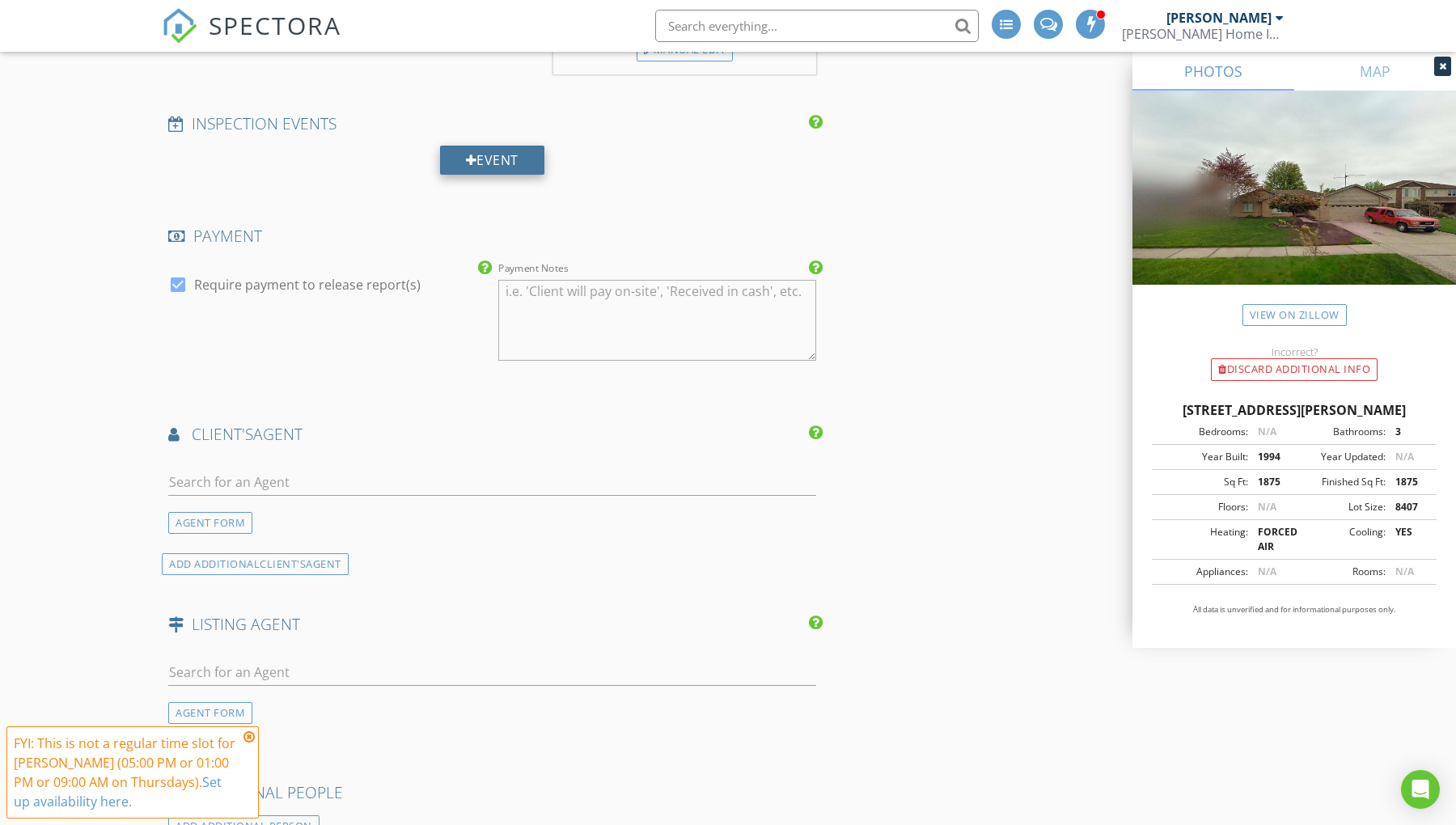
scroll to position [1617, 0]
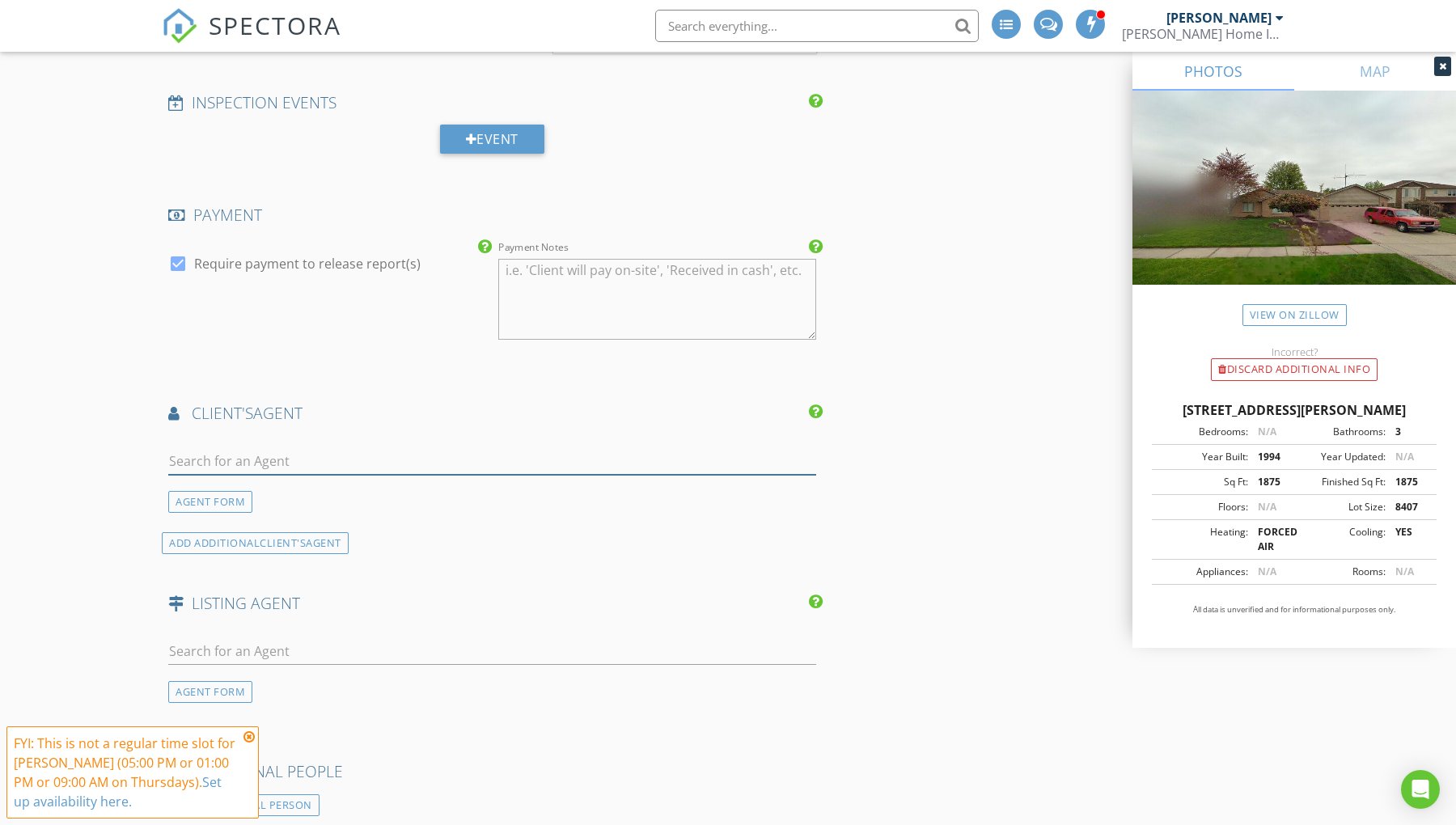
click at [287, 464] on input "text" at bounding box center [492, 461] width 648 height 27
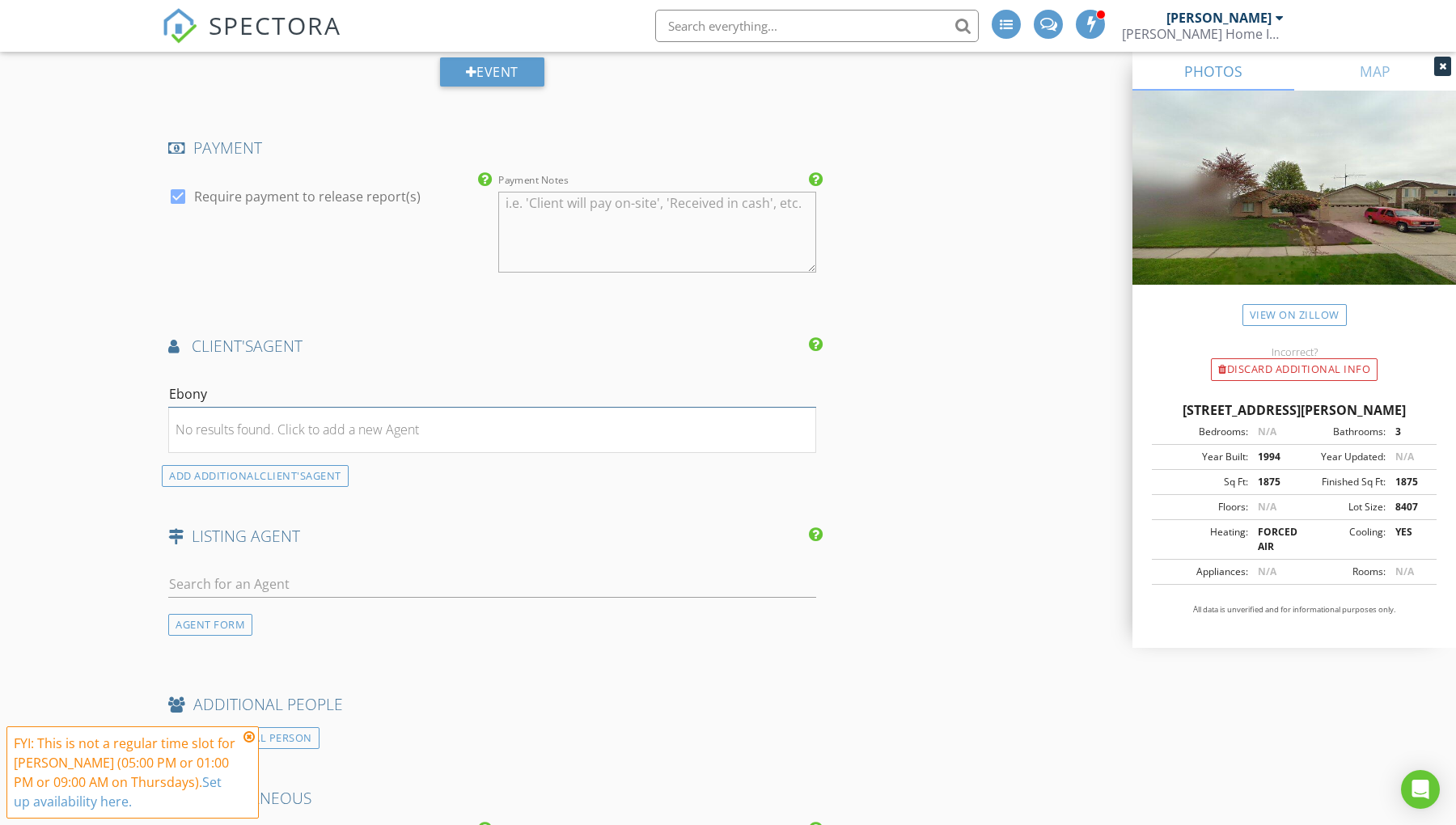
scroll to position [1707, 0]
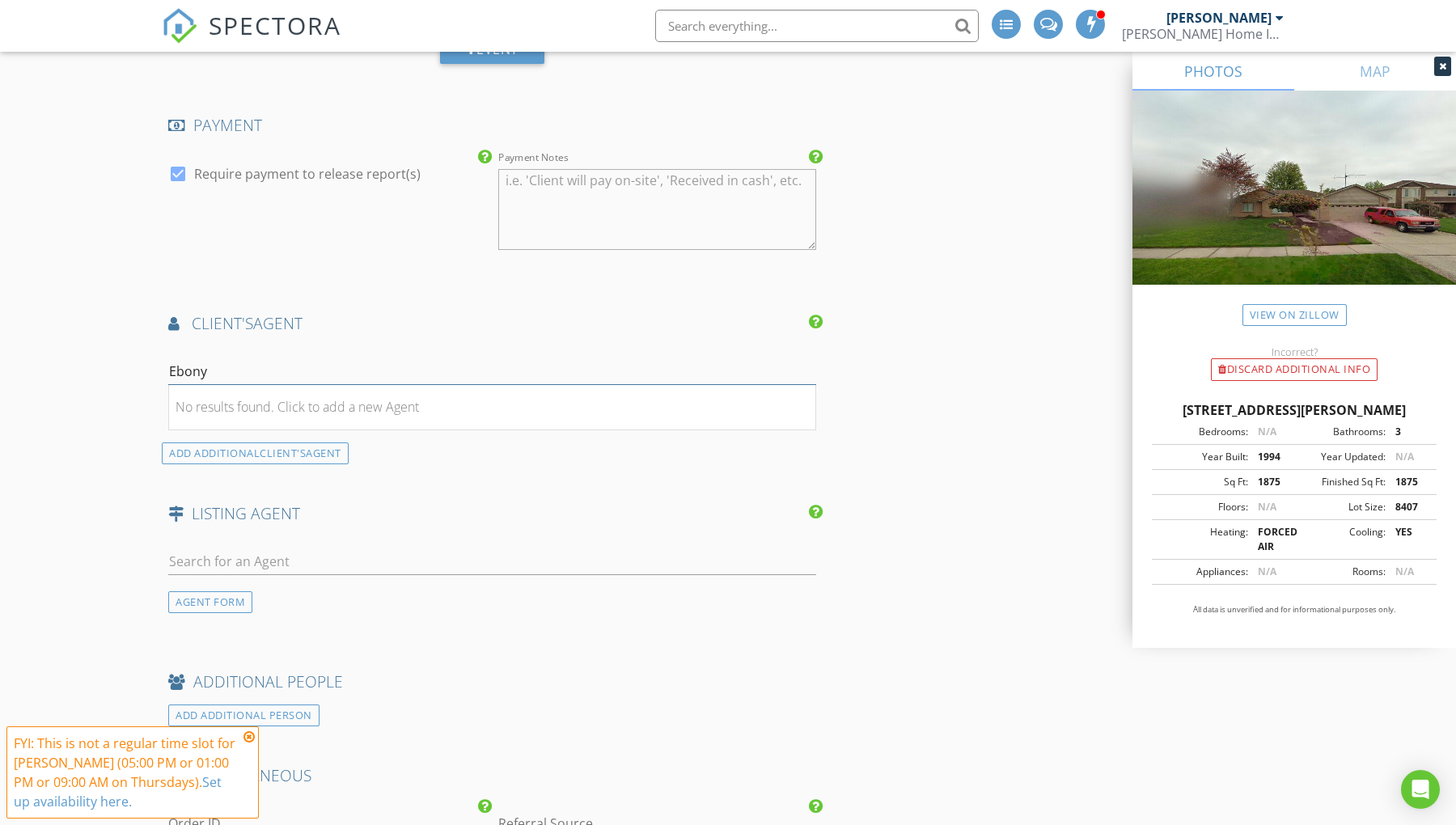
drag, startPoint x: 224, startPoint y: 377, endPoint x: 99, endPoint y: 356, distance: 126.8
paste input "reny Gaied"
type input "[PERSON_NAME]"
click at [260, 415] on div "Century 21" at bounding box center [264, 416] width 101 height 13
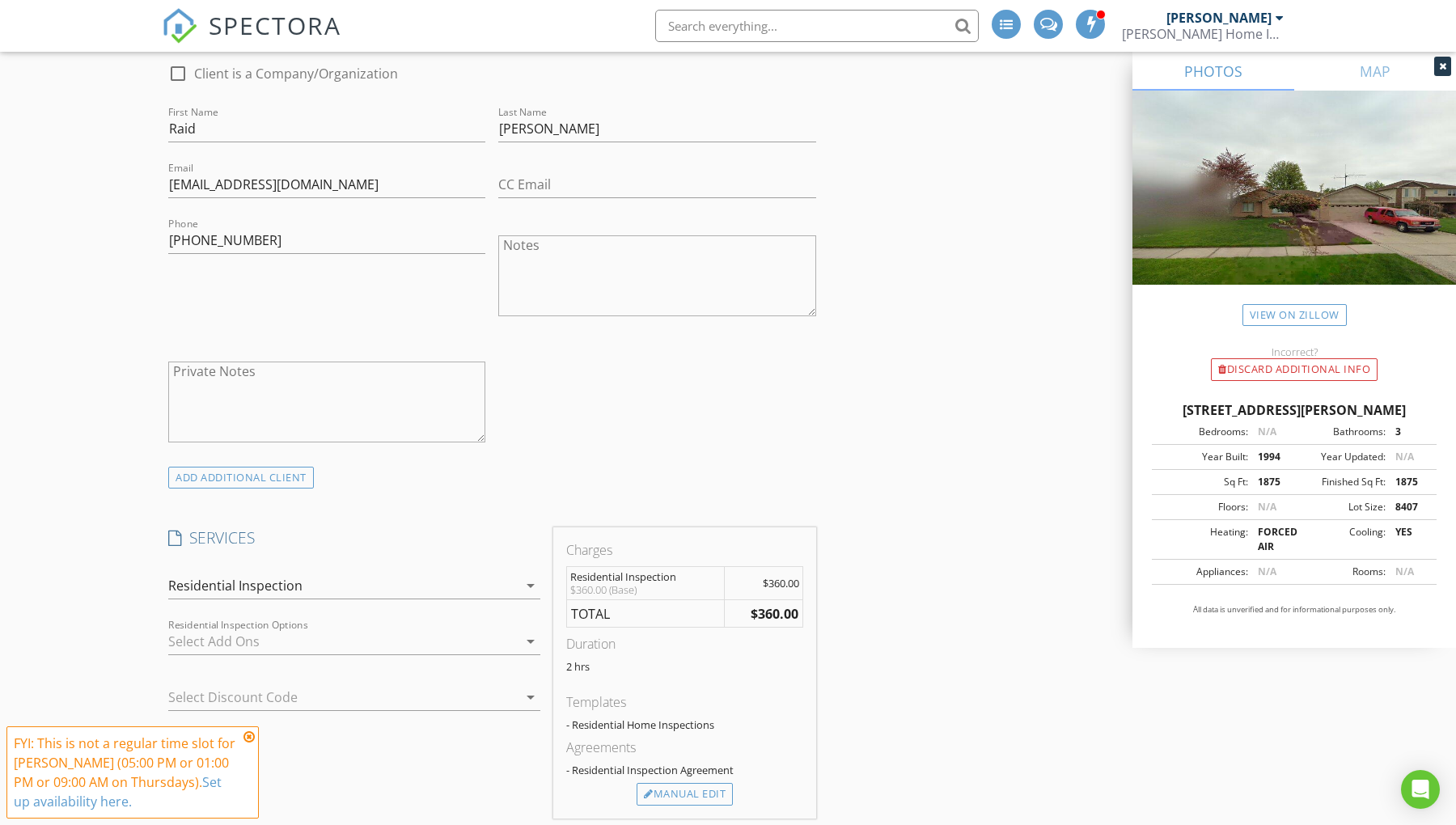
scroll to position [870, 0]
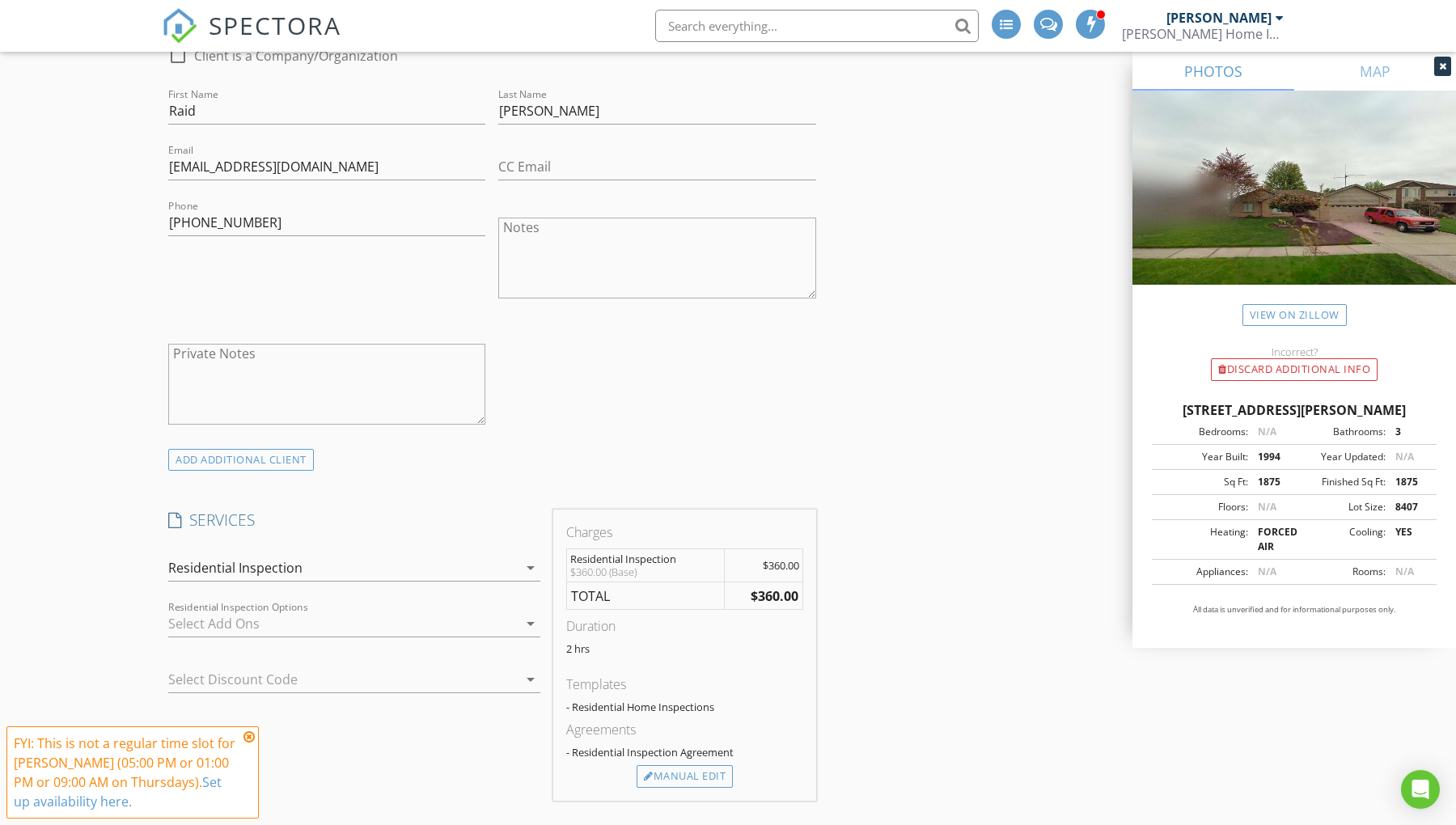
click at [250, 737] on icon at bounding box center [248, 736] width 11 height 13
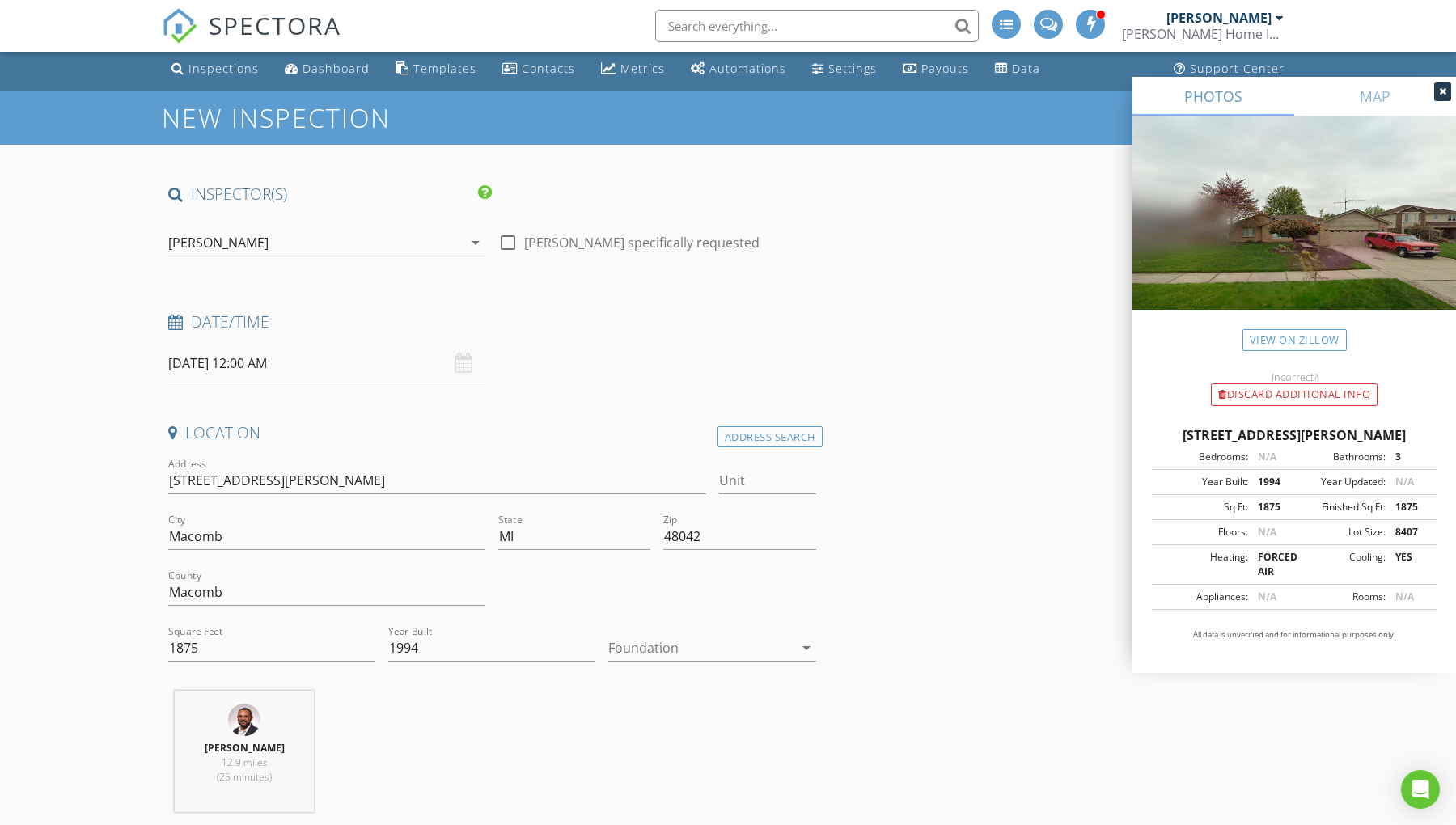
scroll to position [0, 0]
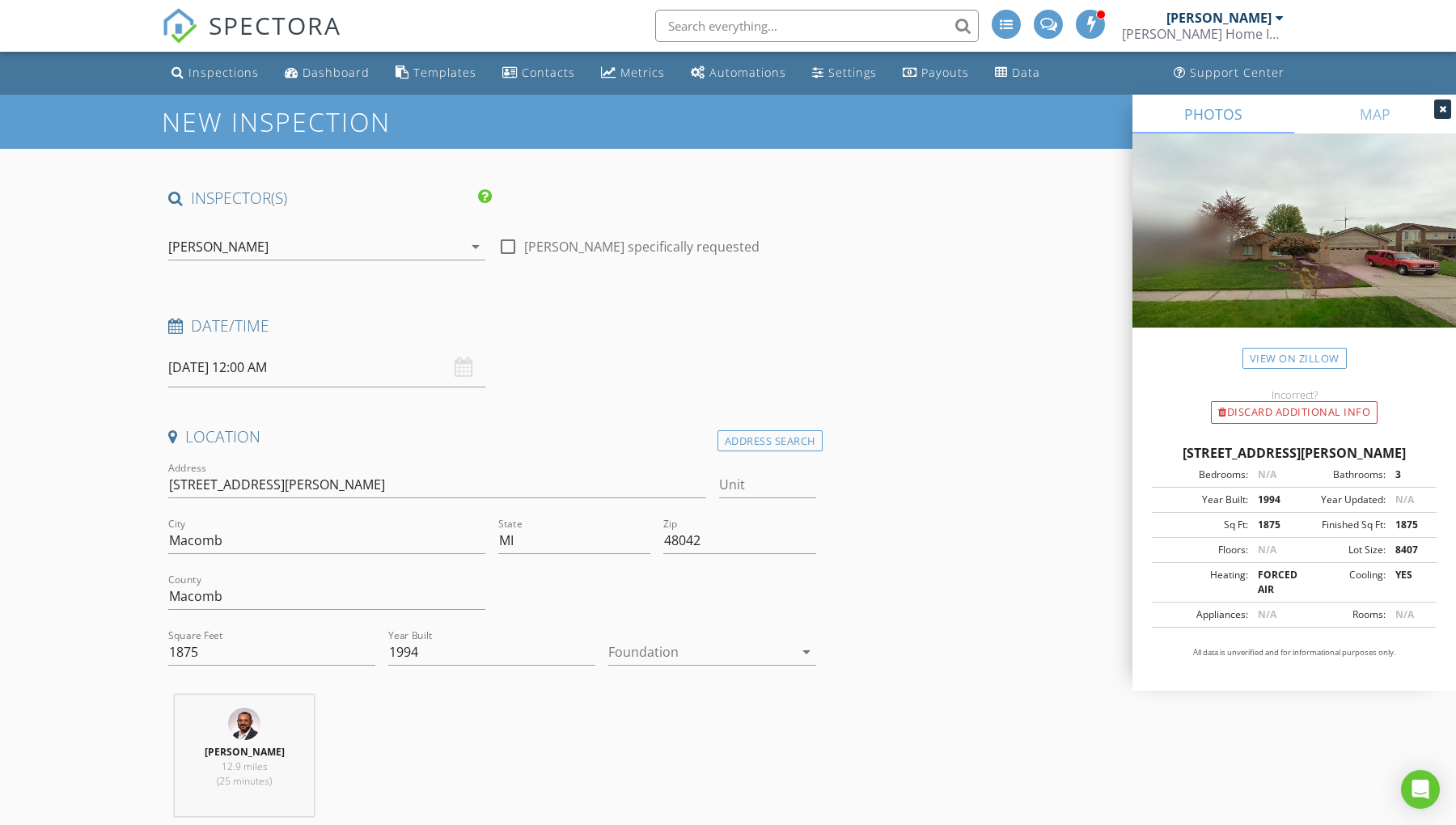
click at [264, 370] on input "08/28/2025 12:00 AM" at bounding box center [327, 368] width 317 height 39
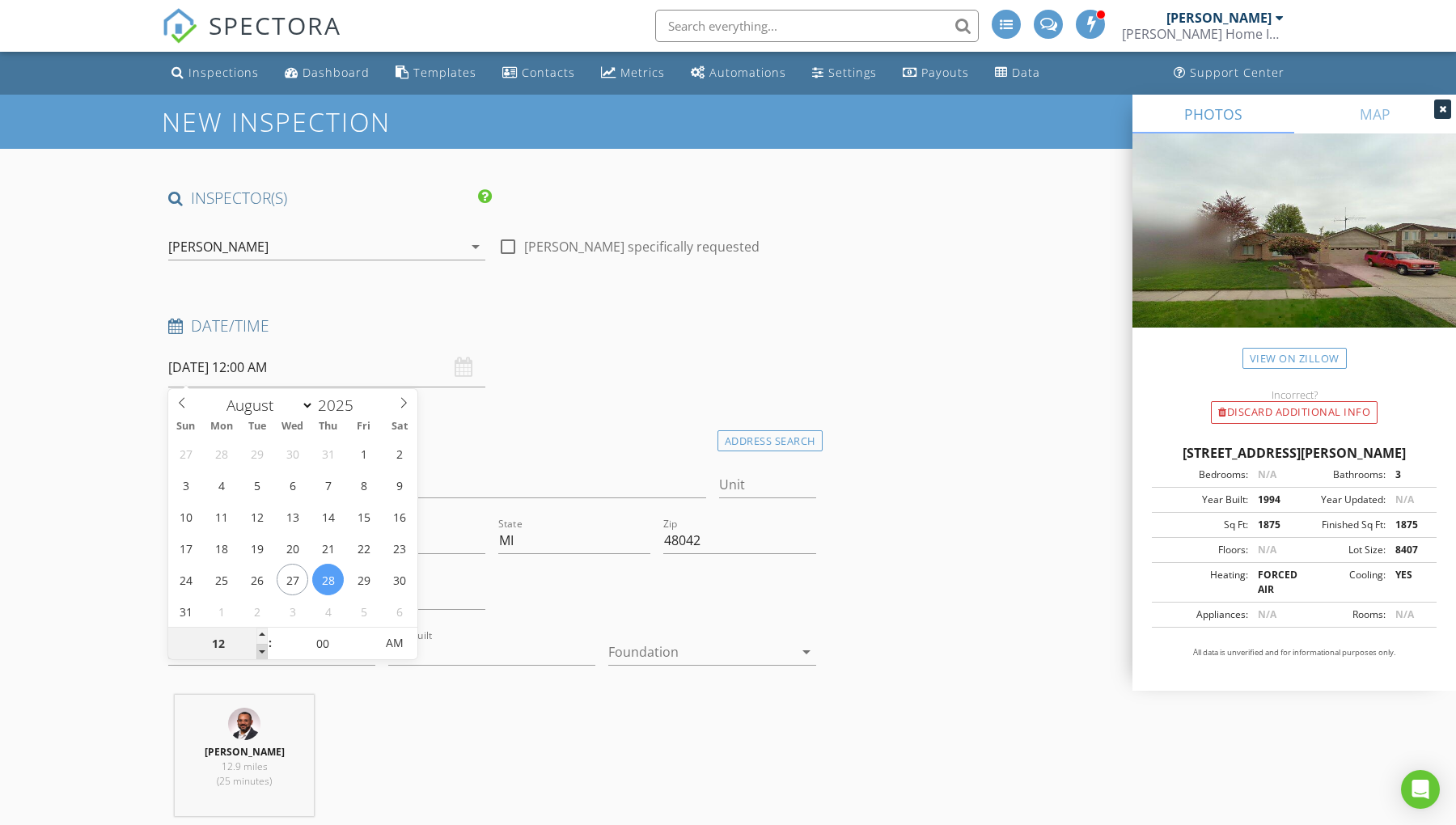
type input "11"
type input "08/28/2025 11:00 PM"
click at [262, 653] on span at bounding box center [261, 652] width 11 height 16
type input "10"
type input "08/28/2025 10:00 PM"
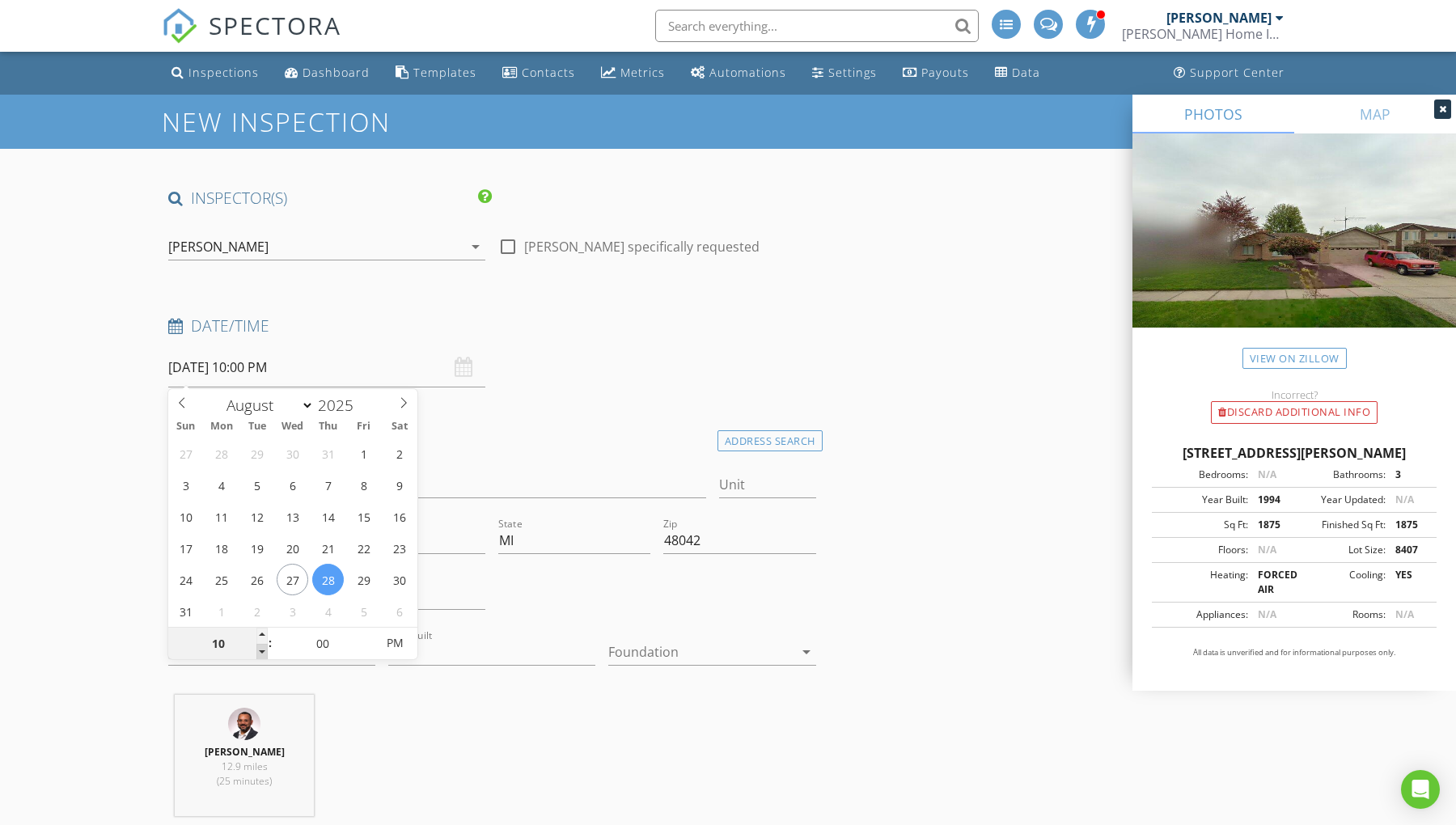
click at [262, 653] on span at bounding box center [261, 652] width 11 height 16
type input "09"
click at [262, 653] on span at bounding box center [261, 652] width 11 height 16
click at [409, 638] on span "PM" at bounding box center [393, 643] width 44 height 33
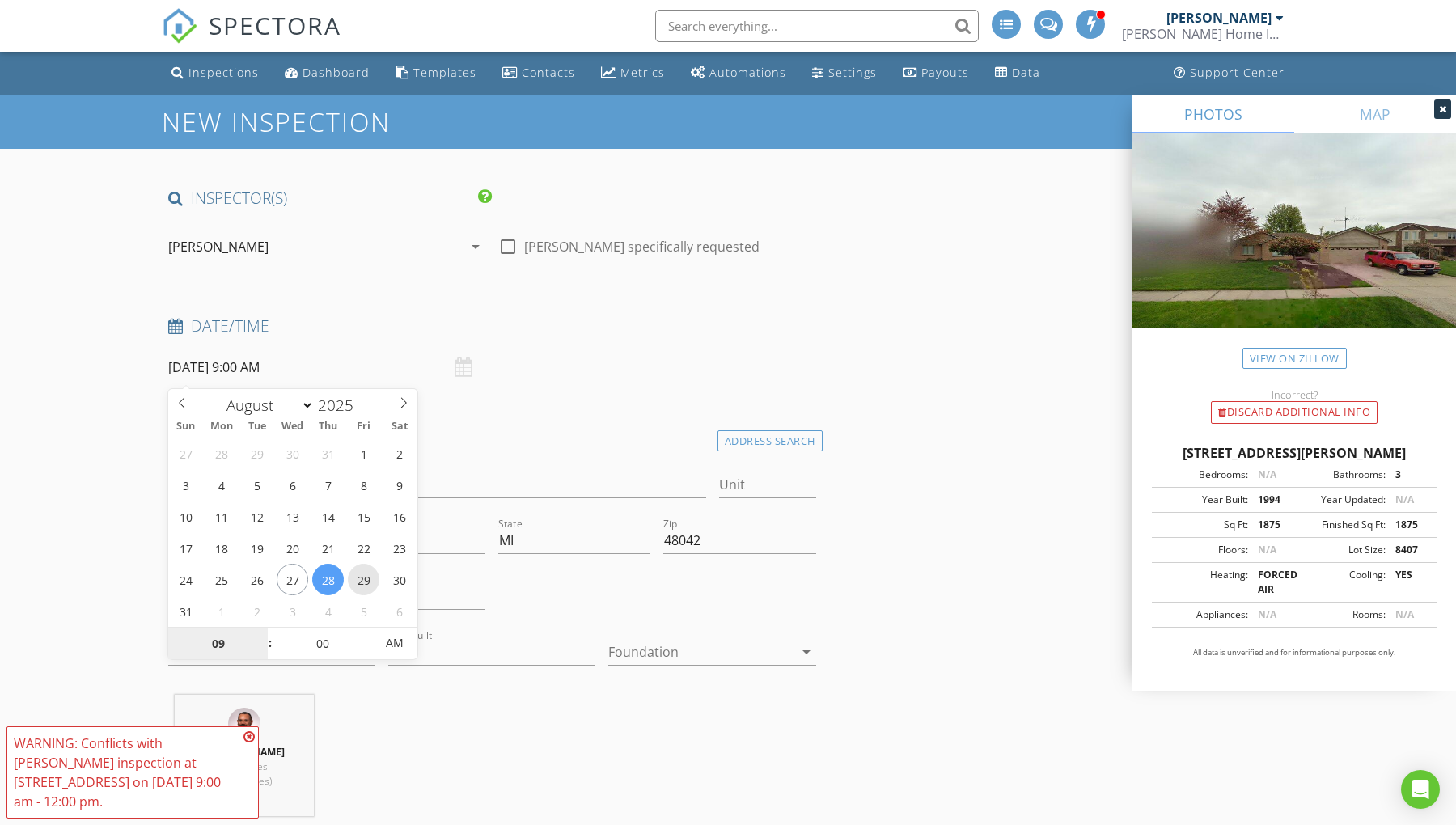
type input "[DATE] 9:00 AM"
click at [539, 458] on div "Address 15750 Lamont Dr" at bounding box center [437, 486] width 551 height 56
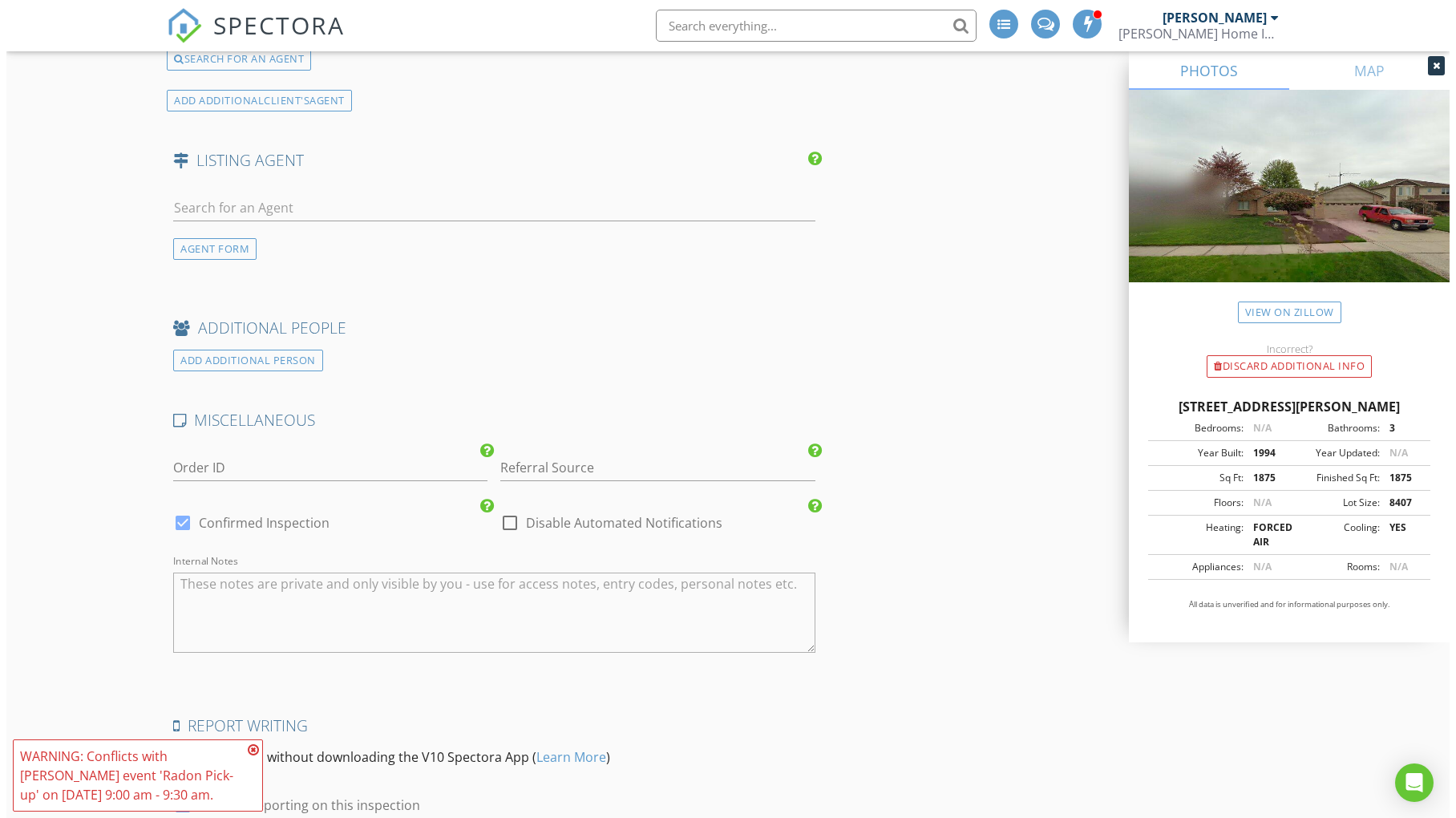
scroll to position [2556, 0]
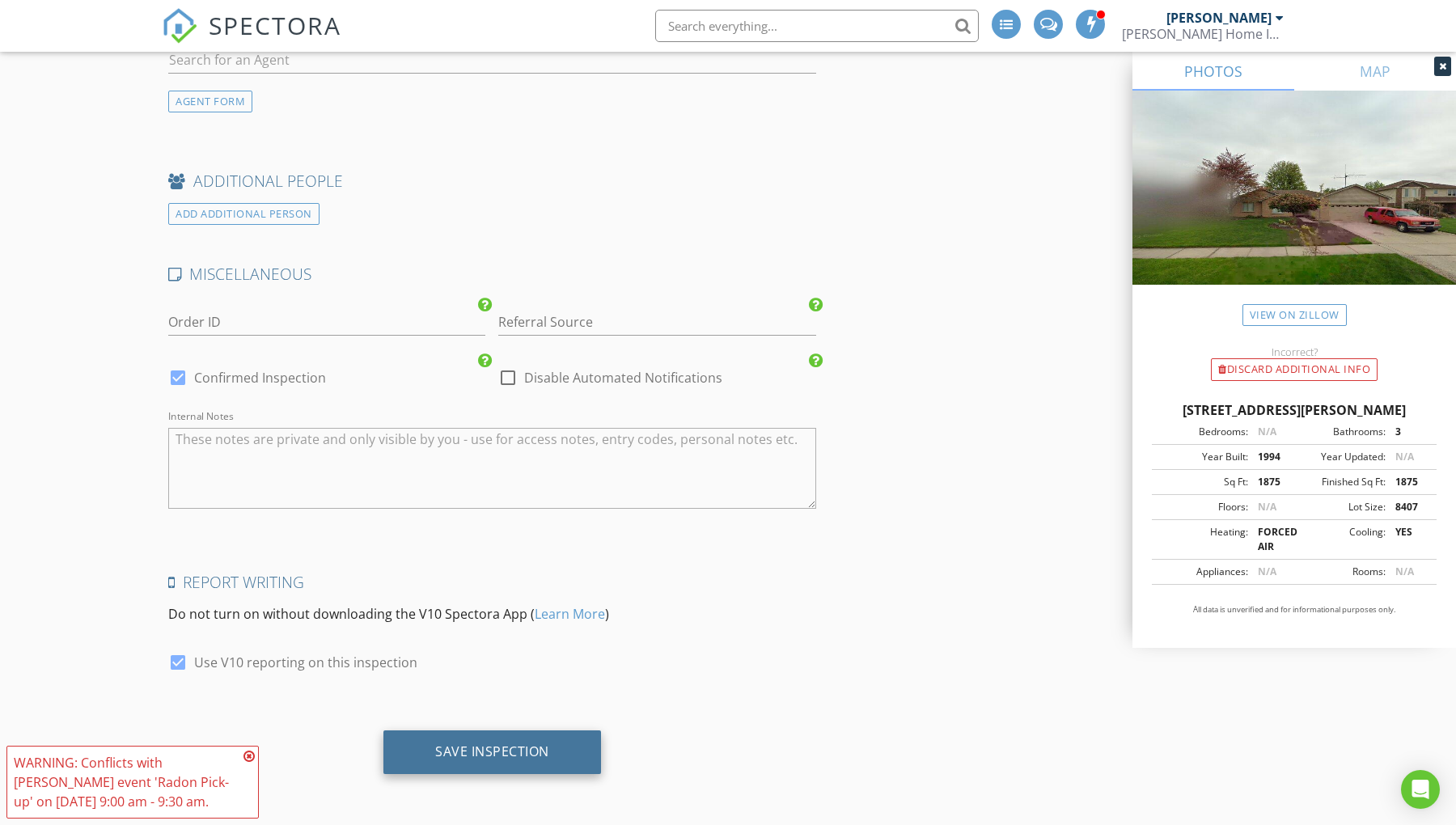
click at [478, 743] on div "Save Inspection" at bounding box center [492, 751] width 114 height 16
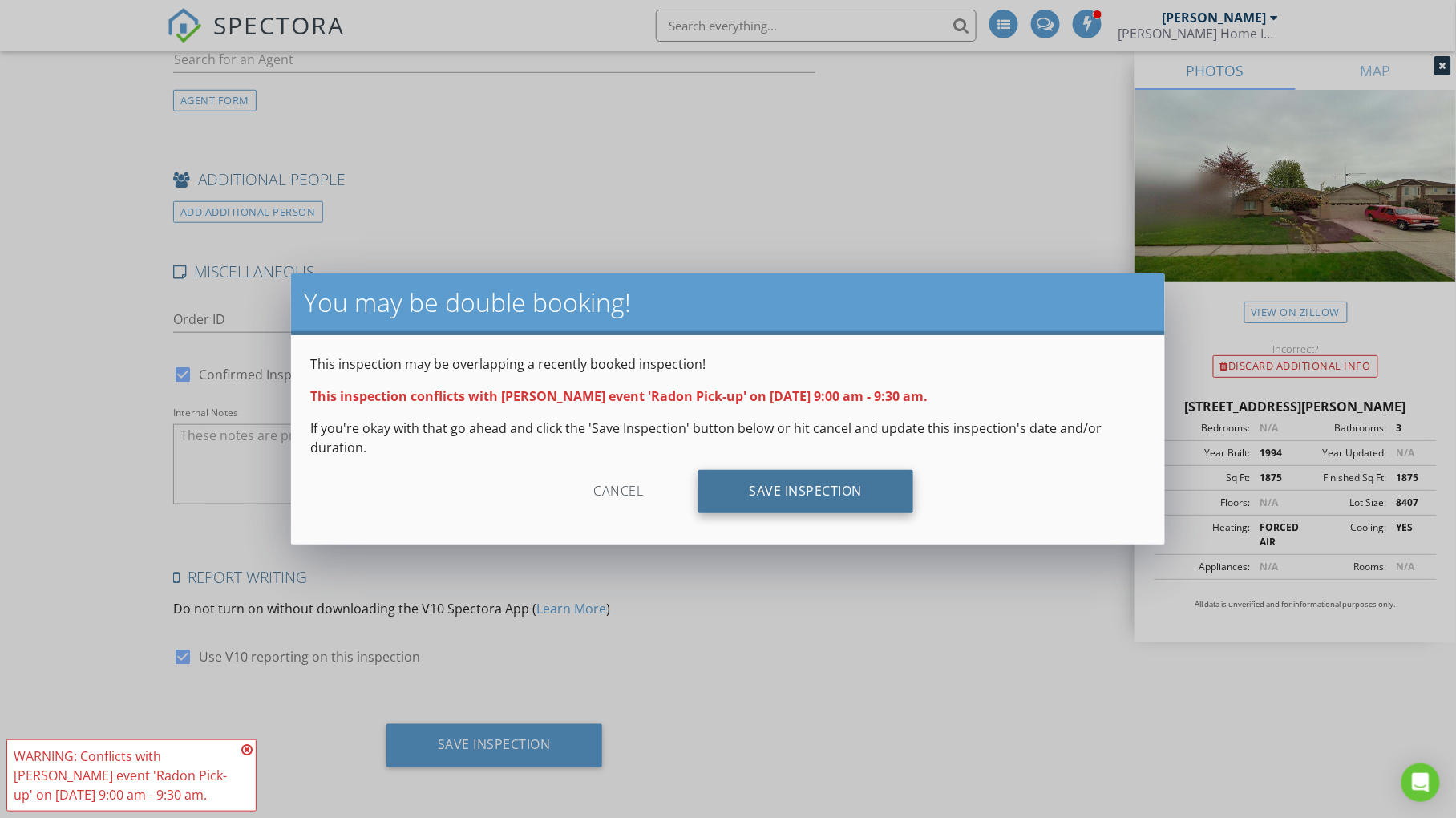
click at [819, 501] on div "Save Inspection" at bounding box center [806, 492] width 216 height 43
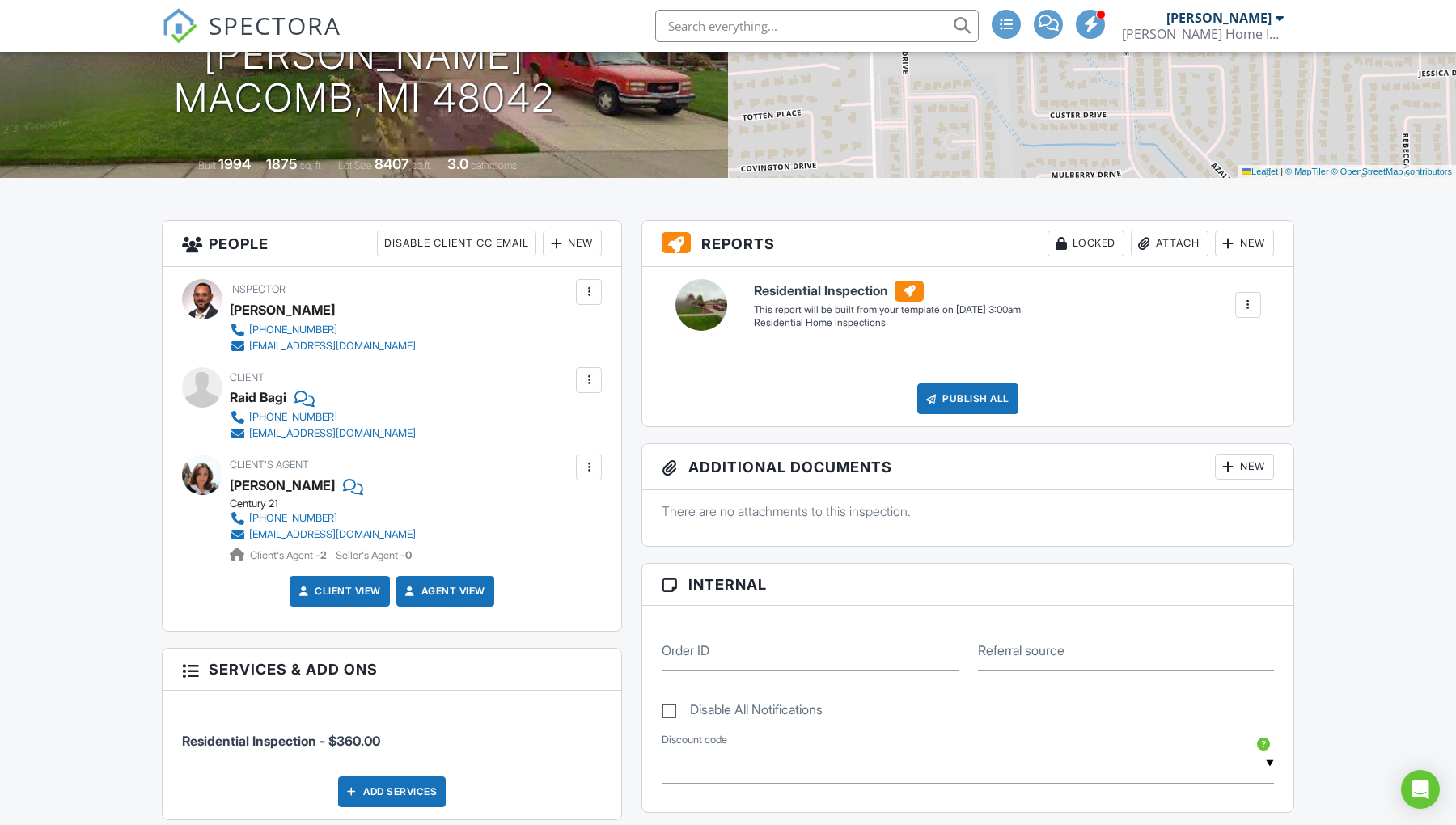
scroll to position [269, 0]
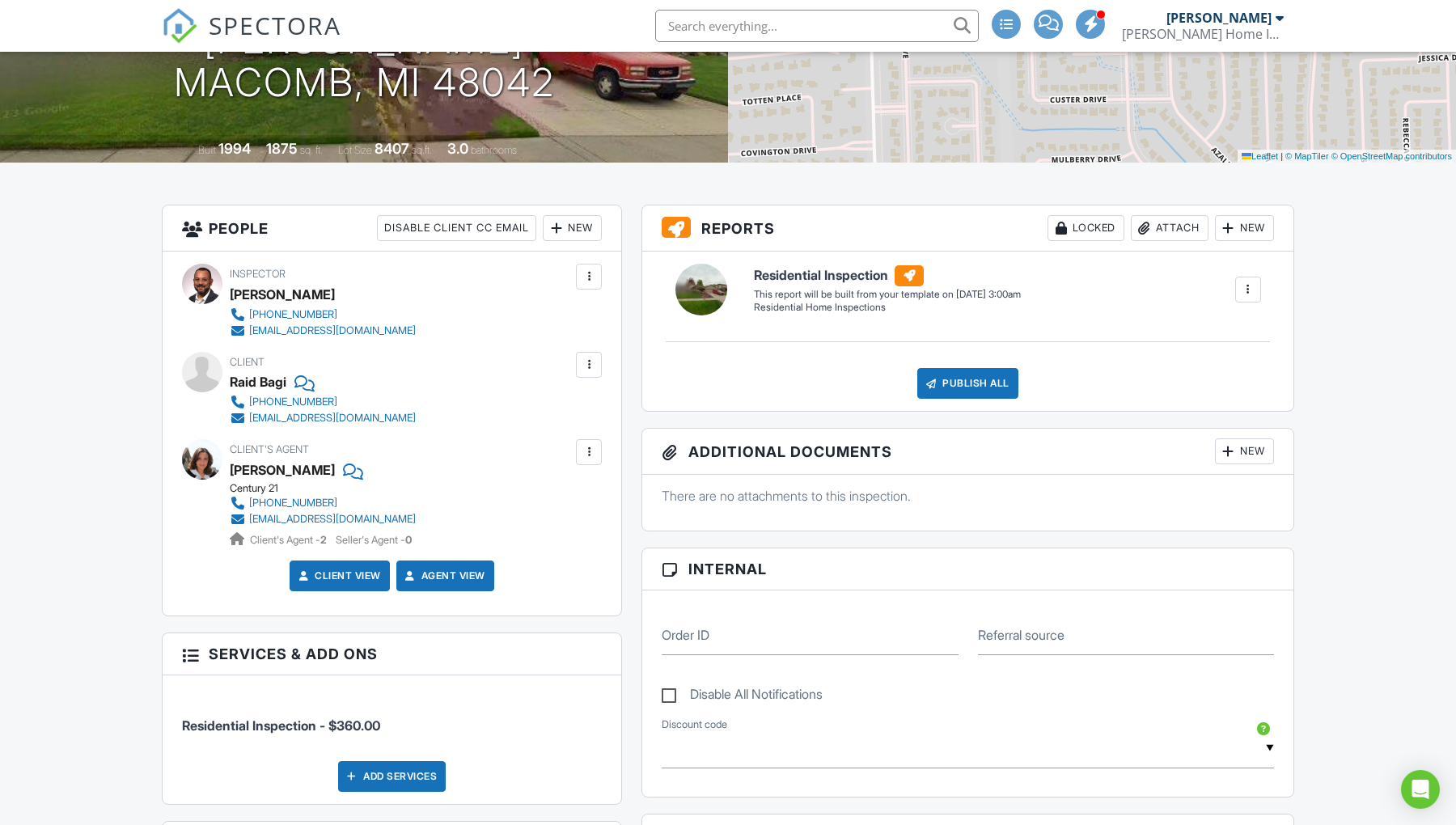
click at [203, 467] on div at bounding box center [202, 459] width 40 height 40
click at [273, 467] on div "[PERSON_NAME]" at bounding box center [282, 469] width 105 height 25
click at [350, 569] on link "Client View" at bounding box center [338, 576] width 86 height 16
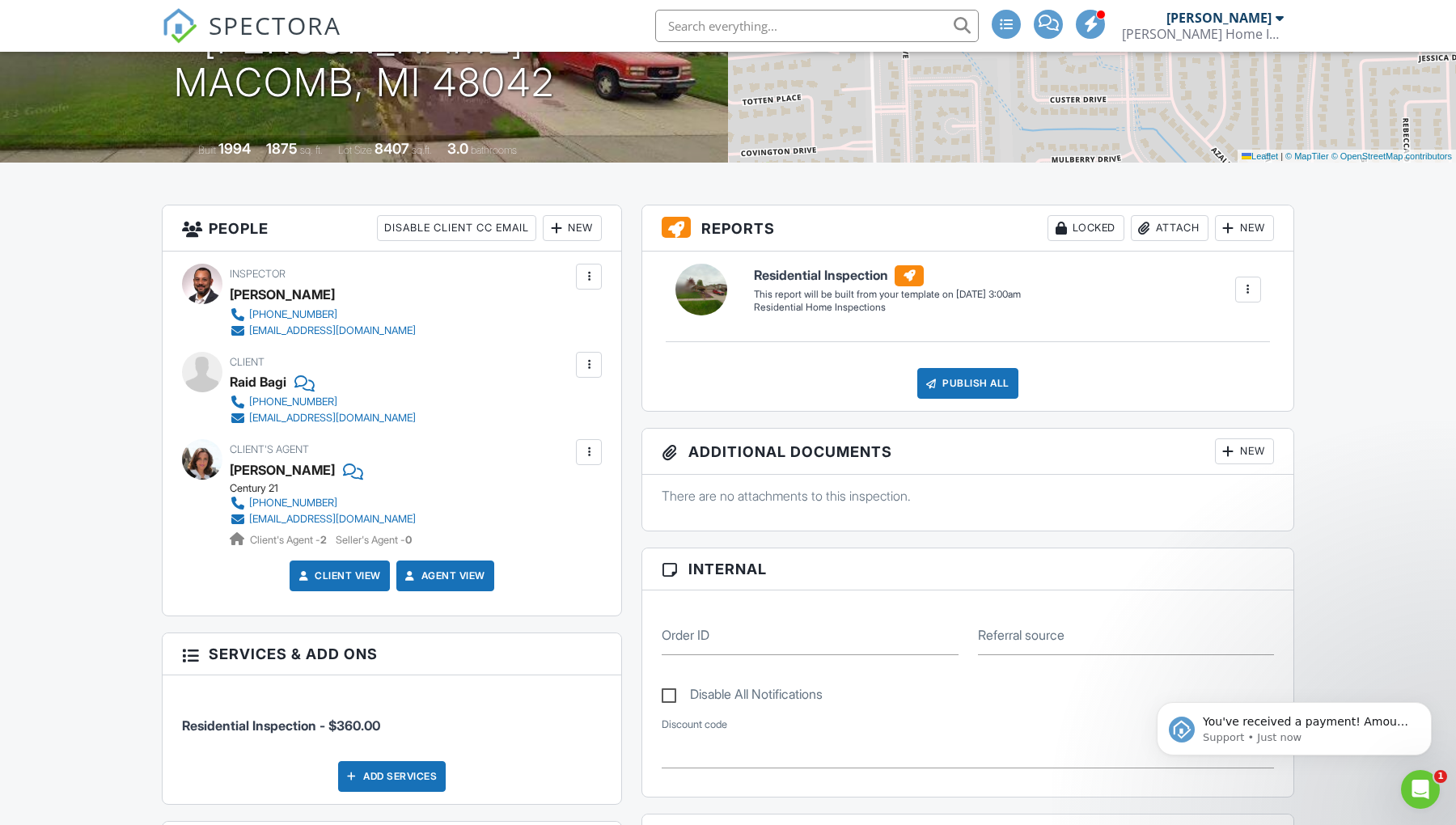
scroll to position [0, 0]
